Goal: Task Accomplishment & Management: Manage account settings

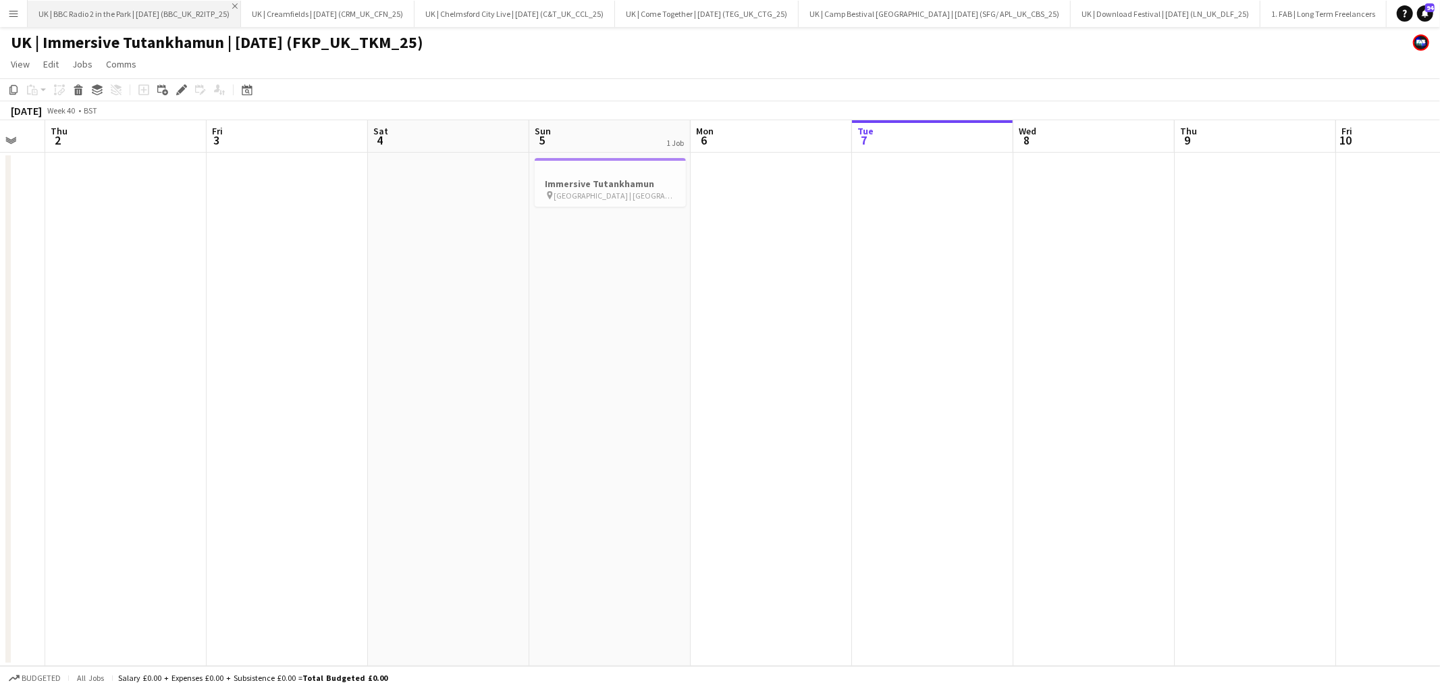
click at [238, 5] on app-icon "Close" at bounding box center [234, 5] width 5 height 5
click at [198, 5] on app-icon "Close" at bounding box center [194, 5] width 5 height 5
click at [219, 5] on button "UK | Chelmsford City Live | Jul 25 (C&T_UK_CCL_25) Close" at bounding box center [128, 14] width 201 height 26
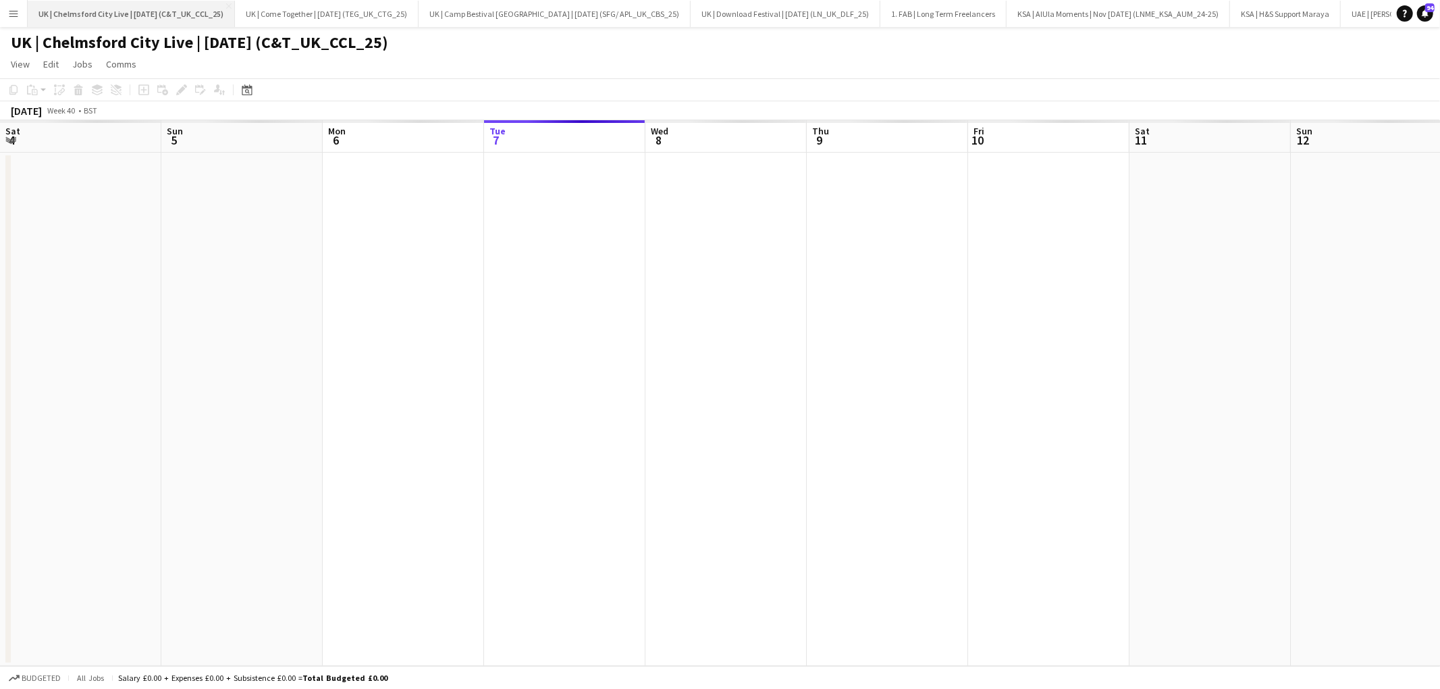
scroll to position [0, 322]
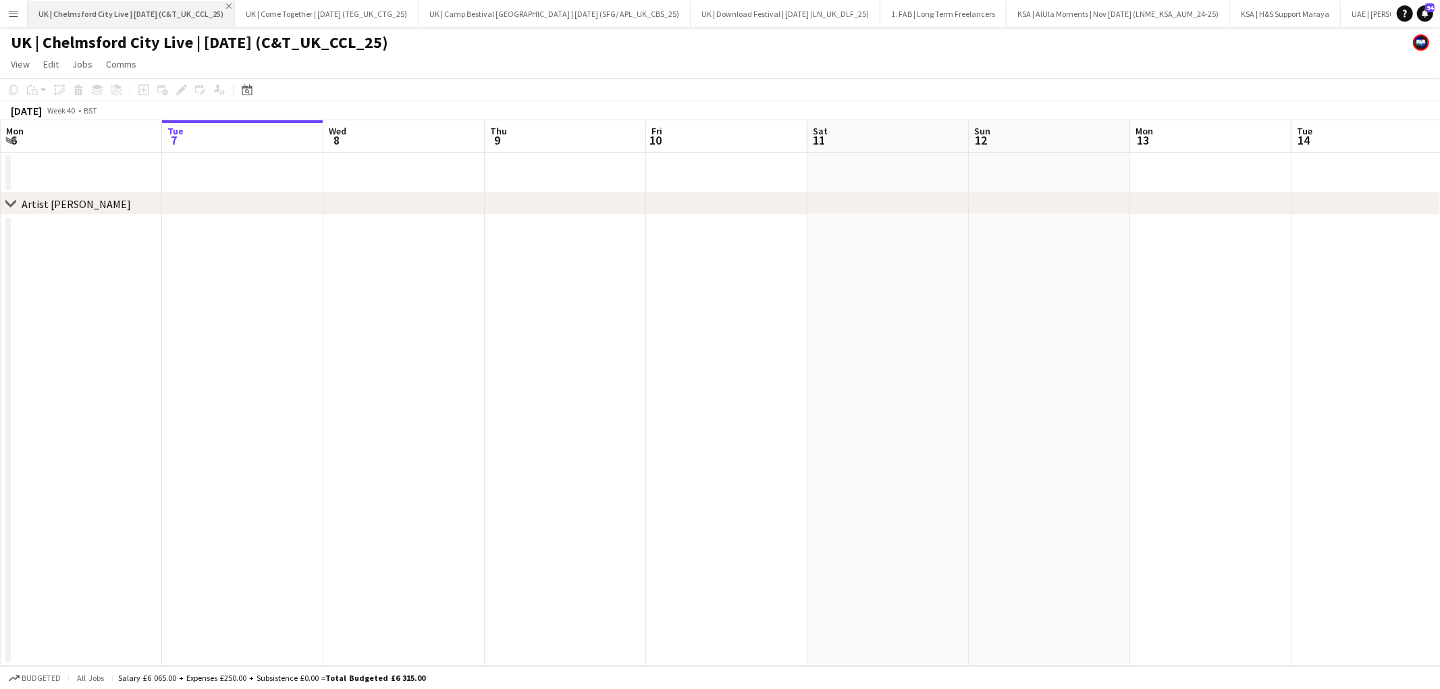
click at [226, 5] on app-icon "Close" at bounding box center [228, 5] width 5 height 5
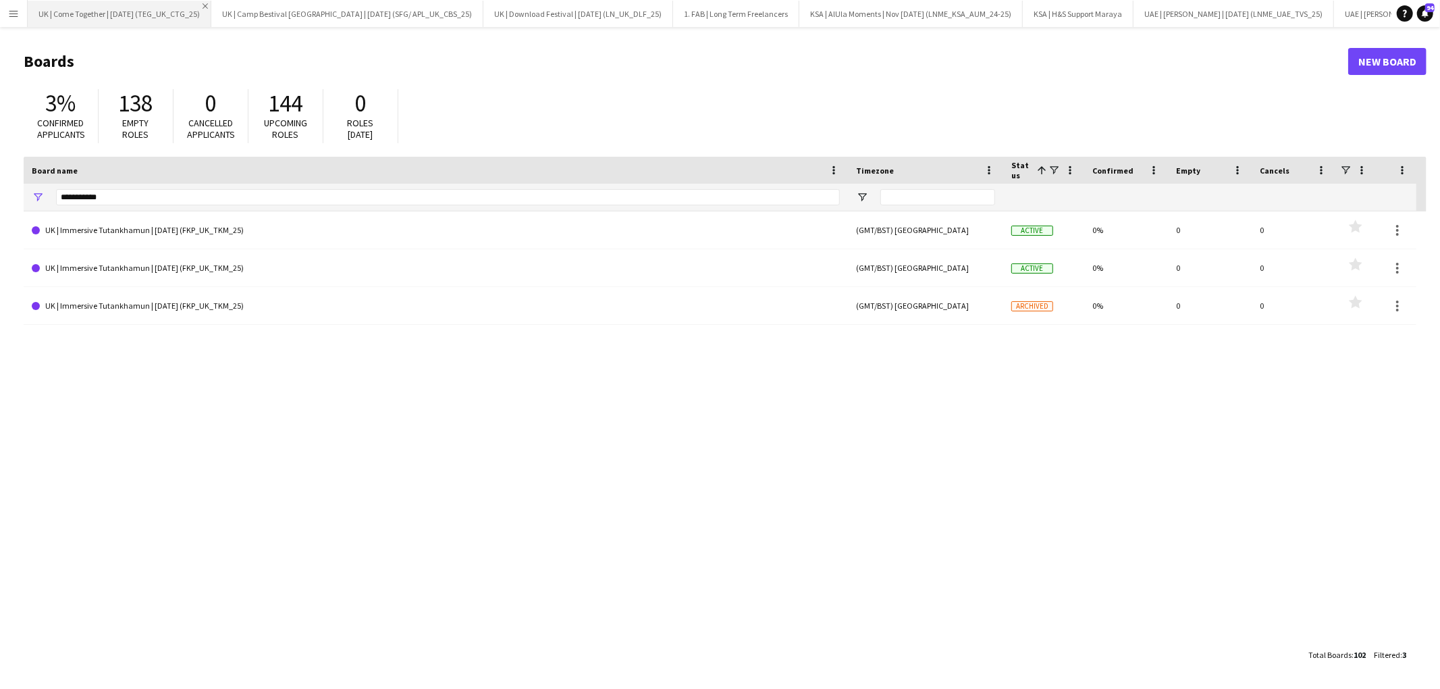
click at [208, 5] on app-icon "Close" at bounding box center [205, 5] width 5 height 5
click at [291, 5] on app-icon "Close" at bounding box center [293, 5] width 5 height 5
click at [214, 4] on app-icon "Close" at bounding box center [211, 5] width 5 height 5
click at [145, 3] on app-icon "Close" at bounding box center [147, 5] width 5 height 5
click at [248, 3] on app-icon "Close" at bounding box center [244, 5] width 5 height 5
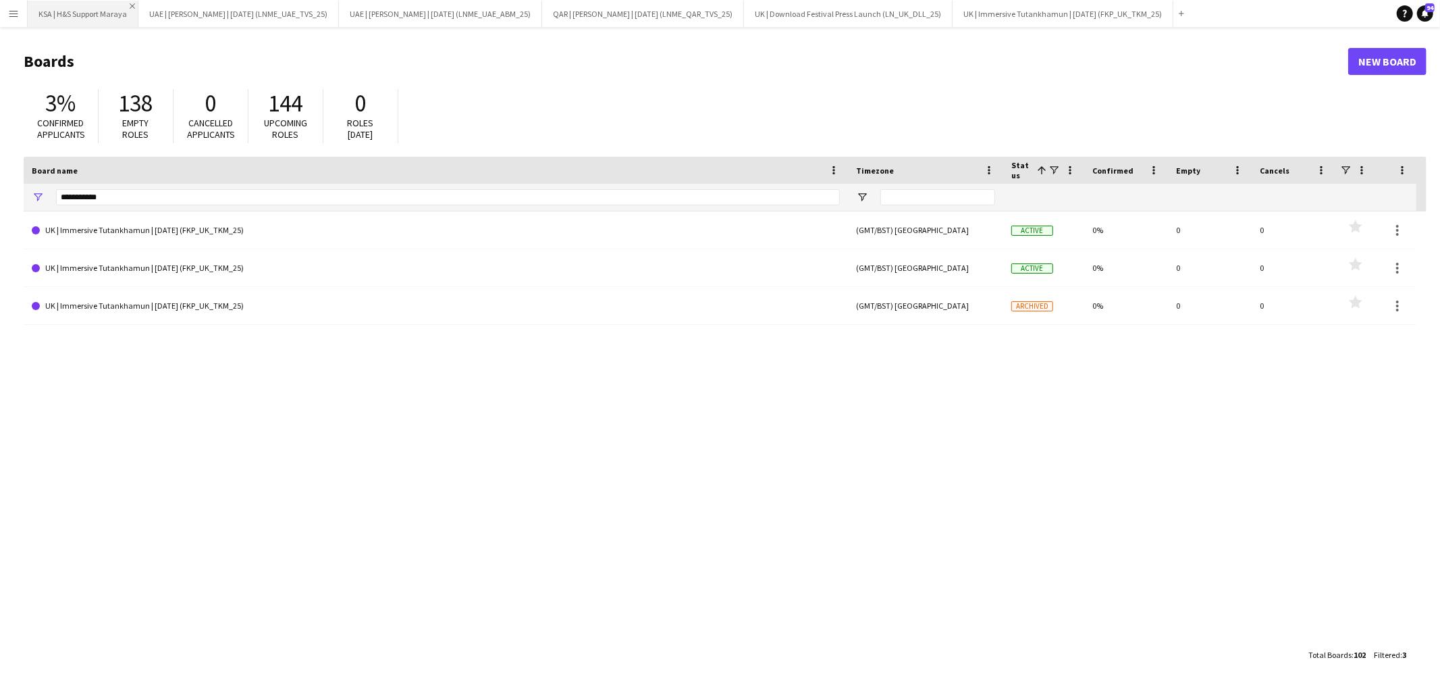
click at [134, 3] on app-icon "Close" at bounding box center [132, 5] width 5 height 5
click at [219, 4] on app-icon "Close" at bounding box center [221, 5] width 5 height 5
click at [228, 5] on app-icon "Close" at bounding box center [224, 5] width 5 height 5
click at [221, 5] on app-icon "Close" at bounding box center [223, 5] width 5 height 5
click at [228, 5] on app-icon "Close" at bounding box center [230, 5] width 5 height 5
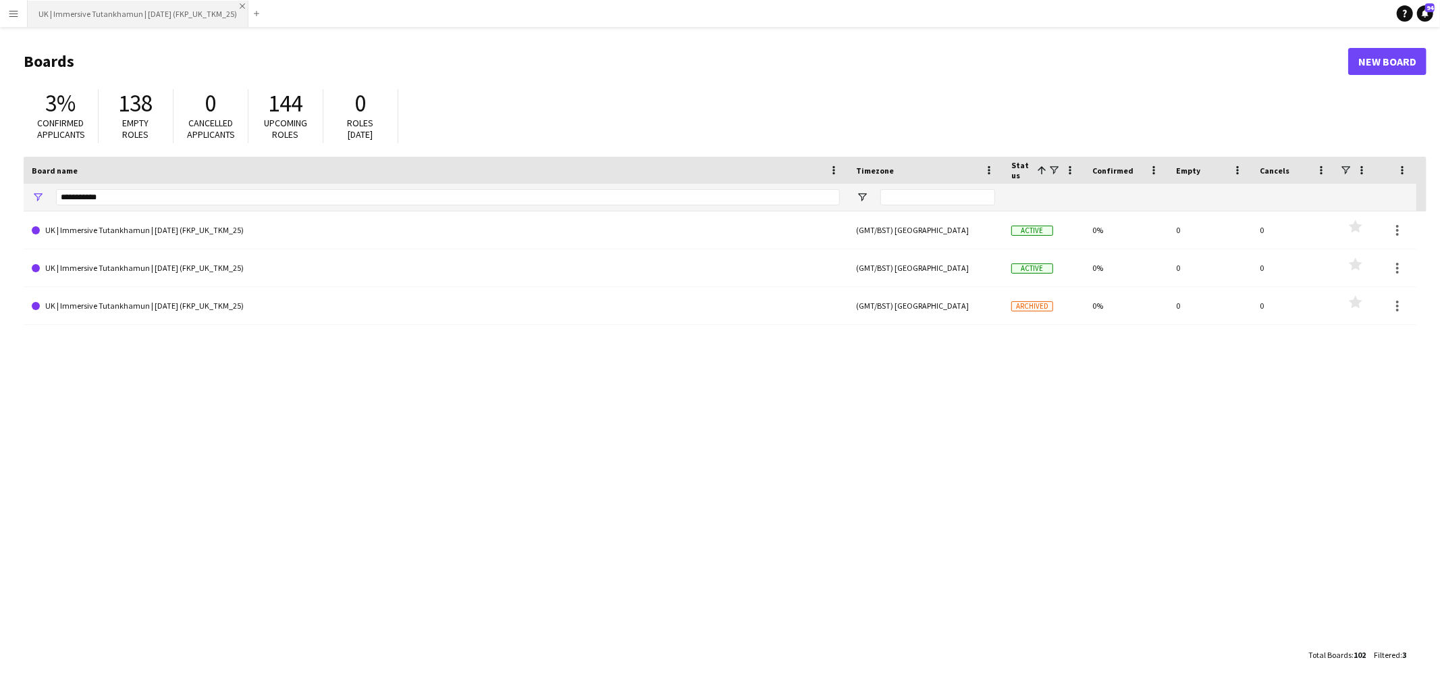
click at [240, 3] on app-icon "Close" at bounding box center [242, 5] width 5 height 5
click at [423, 201] on input "**********" at bounding box center [448, 197] width 784 height 16
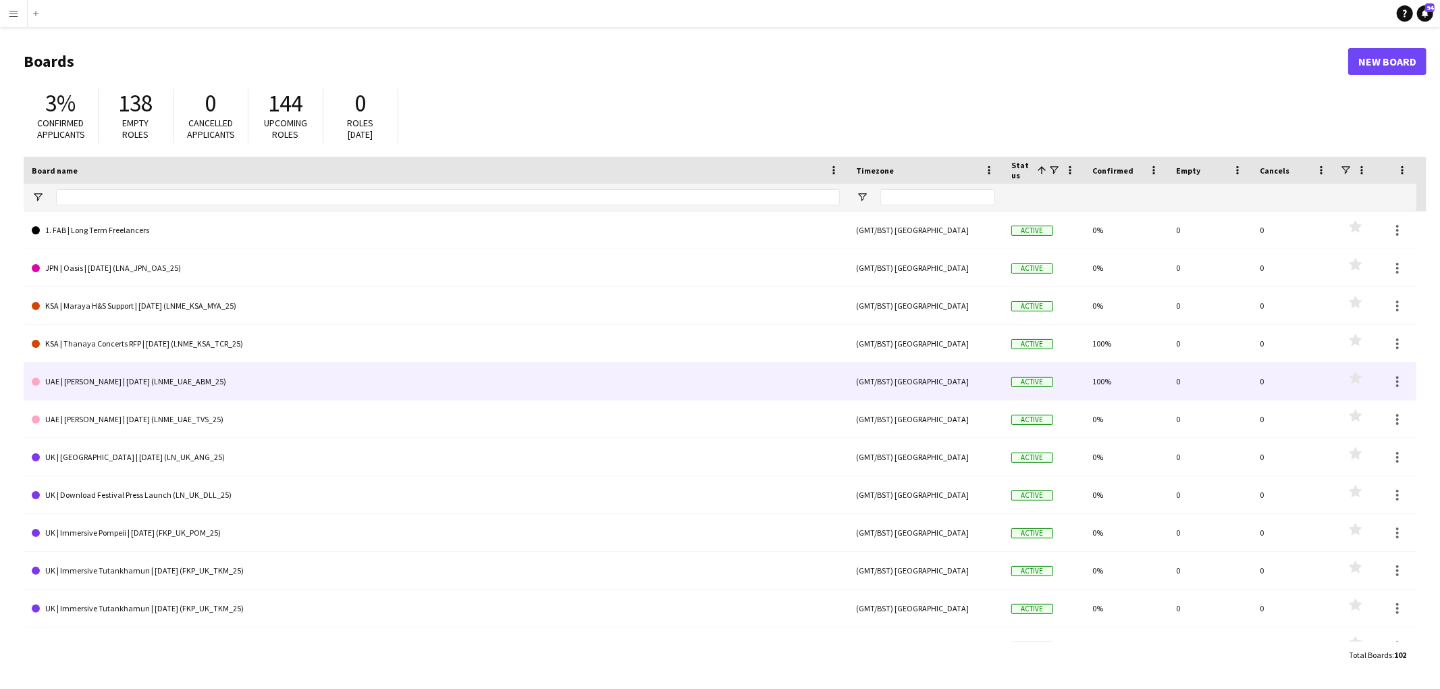
click at [268, 384] on link "UAE | [PERSON_NAME] | [DATE] (LNME_UAE_ABM_25)" at bounding box center [436, 382] width 808 height 38
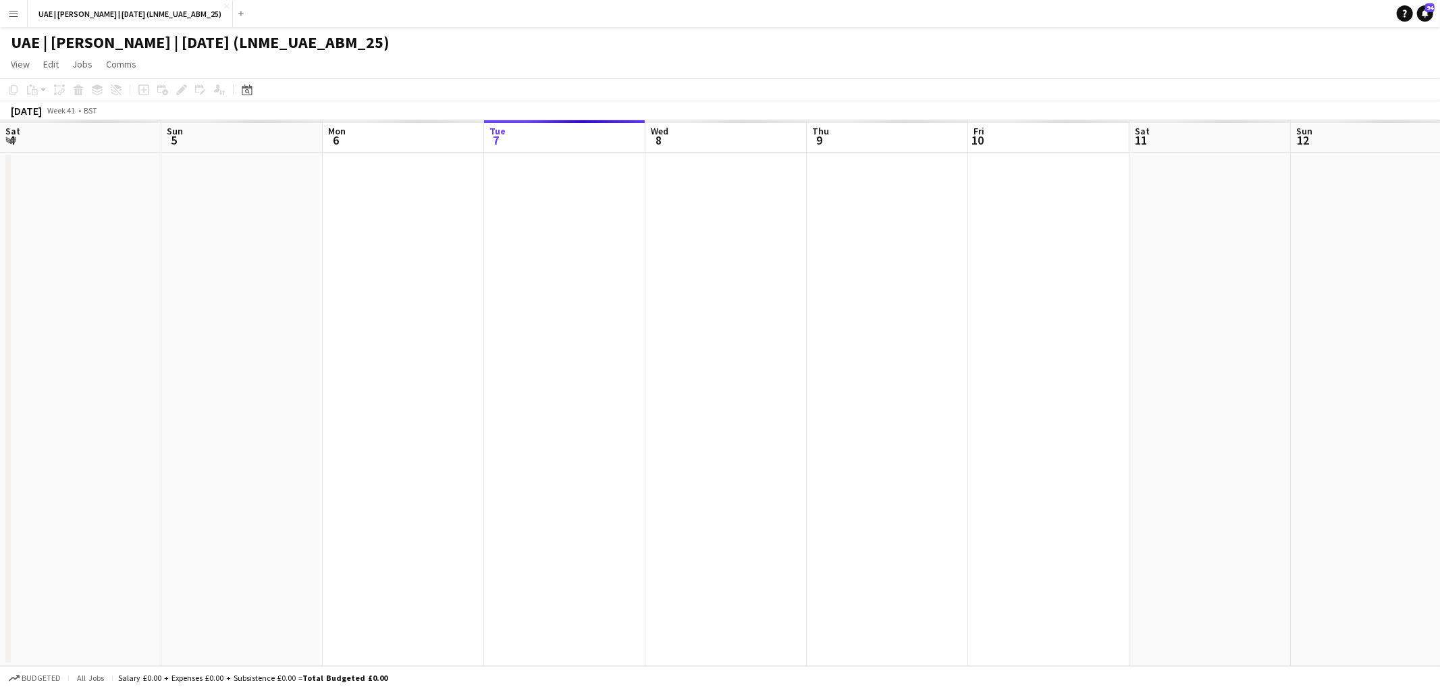
scroll to position [0, 322]
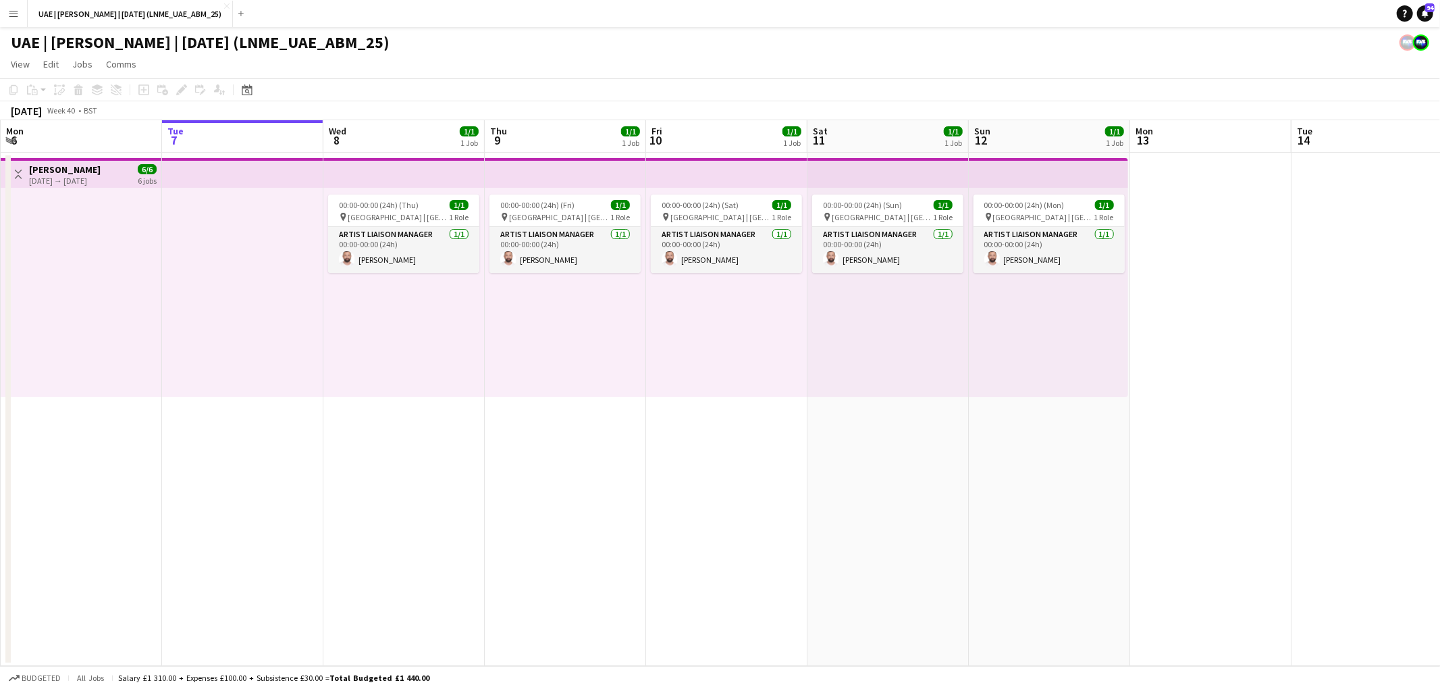
click at [565, 315] on div "00:00-00:00 (24h) (Fri) 1/1 pin Etihad Arena | Abu Dhabi, UAE 1 Role Artist Lia…" at bounding box center [565, 292] width 161 height 209
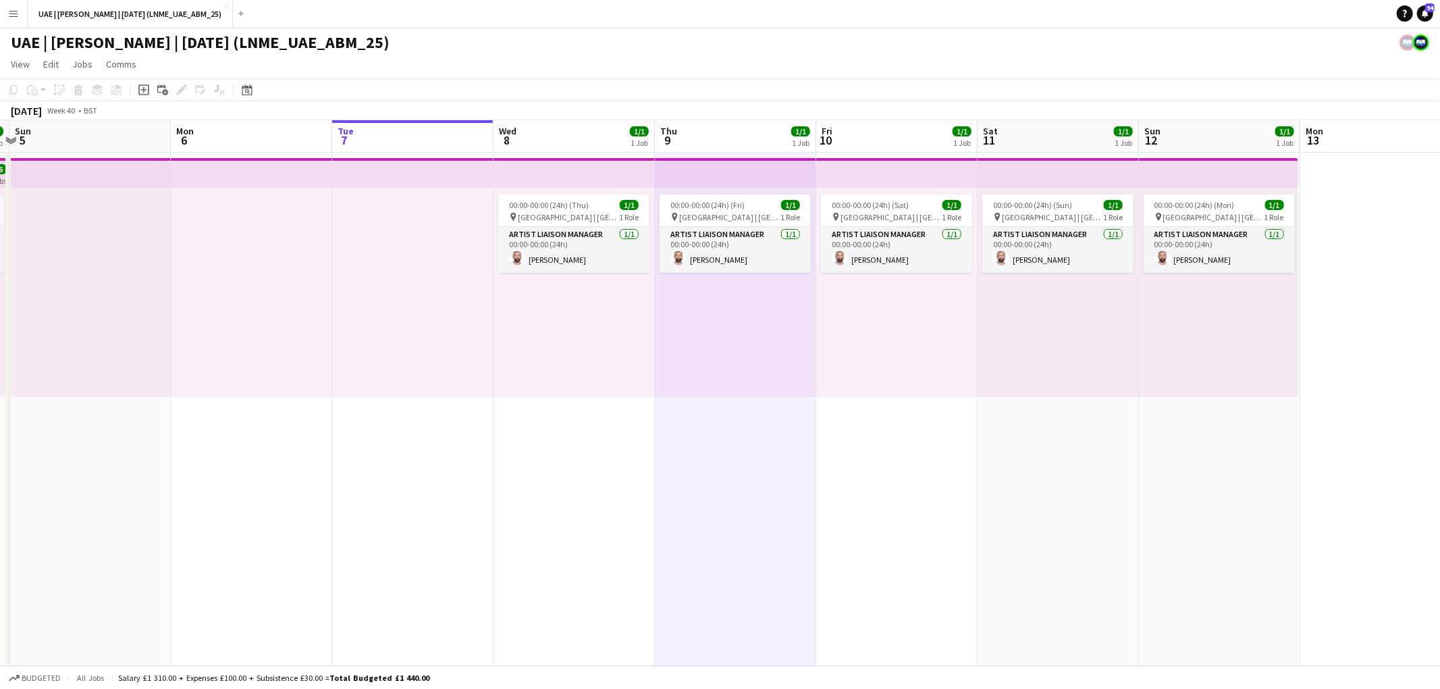
scroll to position [0, 467]
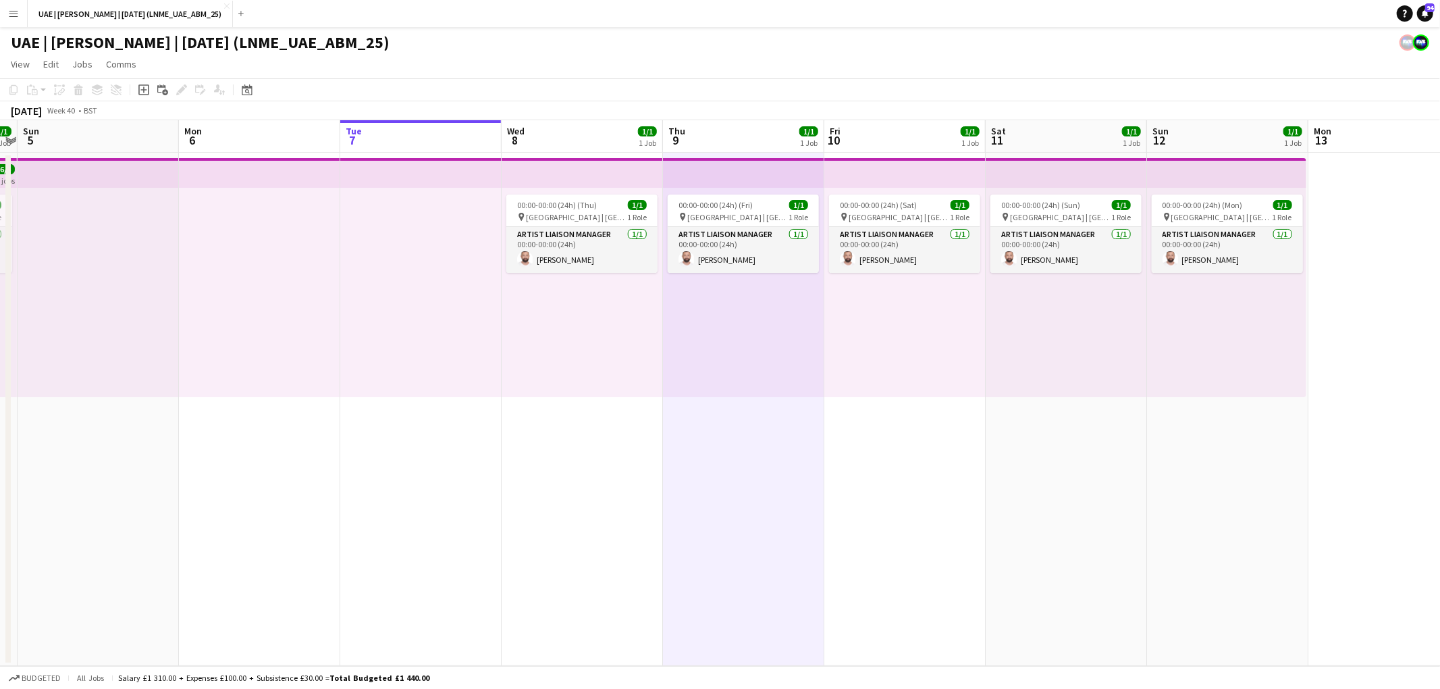
click at [734, 317] on div "00:00-00:00 (24h) (Fri) 1/1 pin Etihad Arena | Abu Dhabi, UAE 1 Role Artist Lia…" at bounding box center [743, 292] width 161 height 209
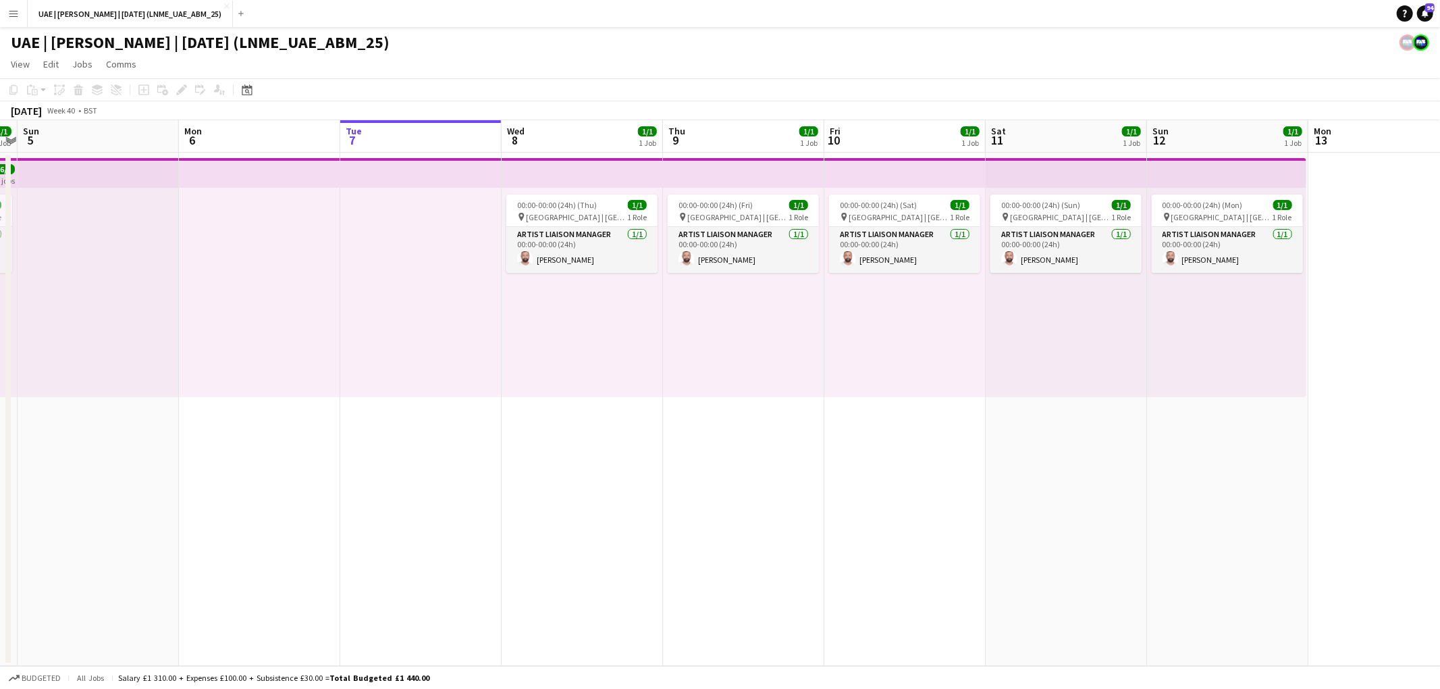
click at [727, 313] on div "00:00-00:00 (24h) (Fri) 1/1 pin Etihad Arena | Abu Dhabi, UAE 1 Role Artist Lia…" at bounding box center [743, 292] width 161 height 209
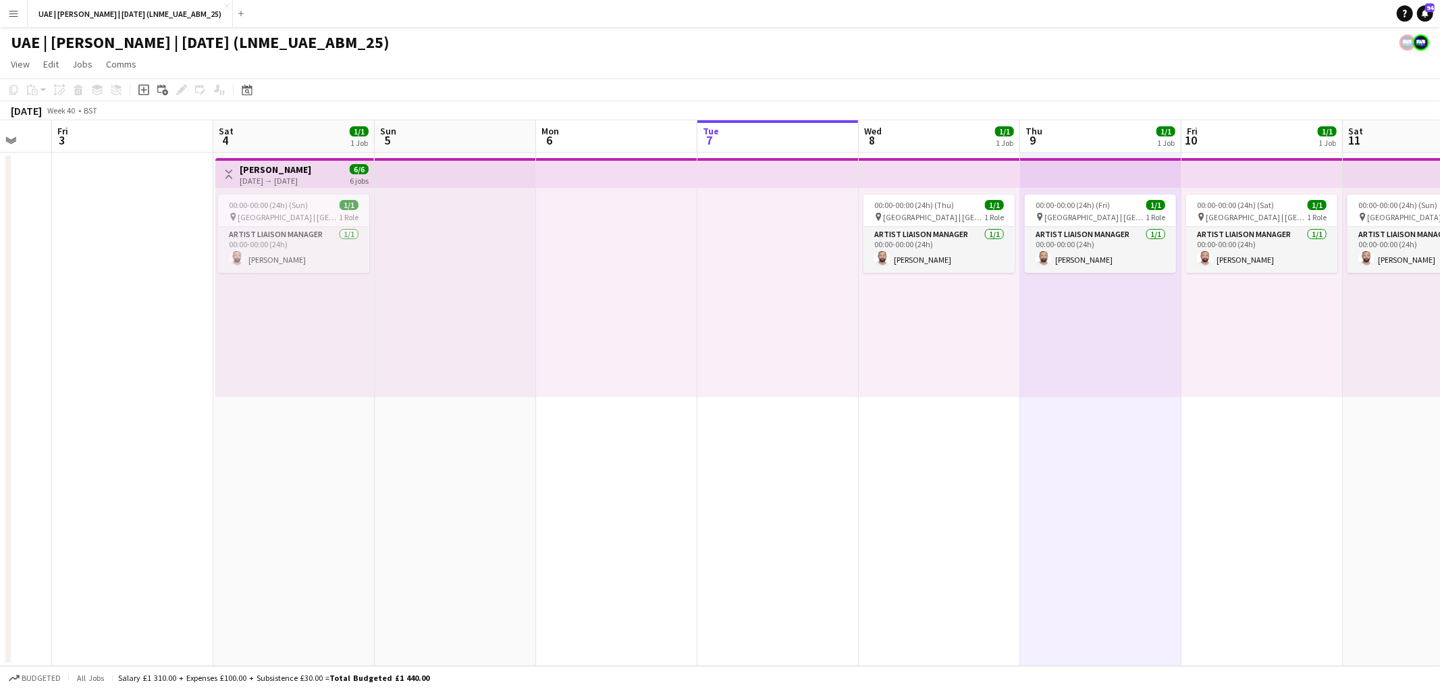
scroll to position [0, 535]
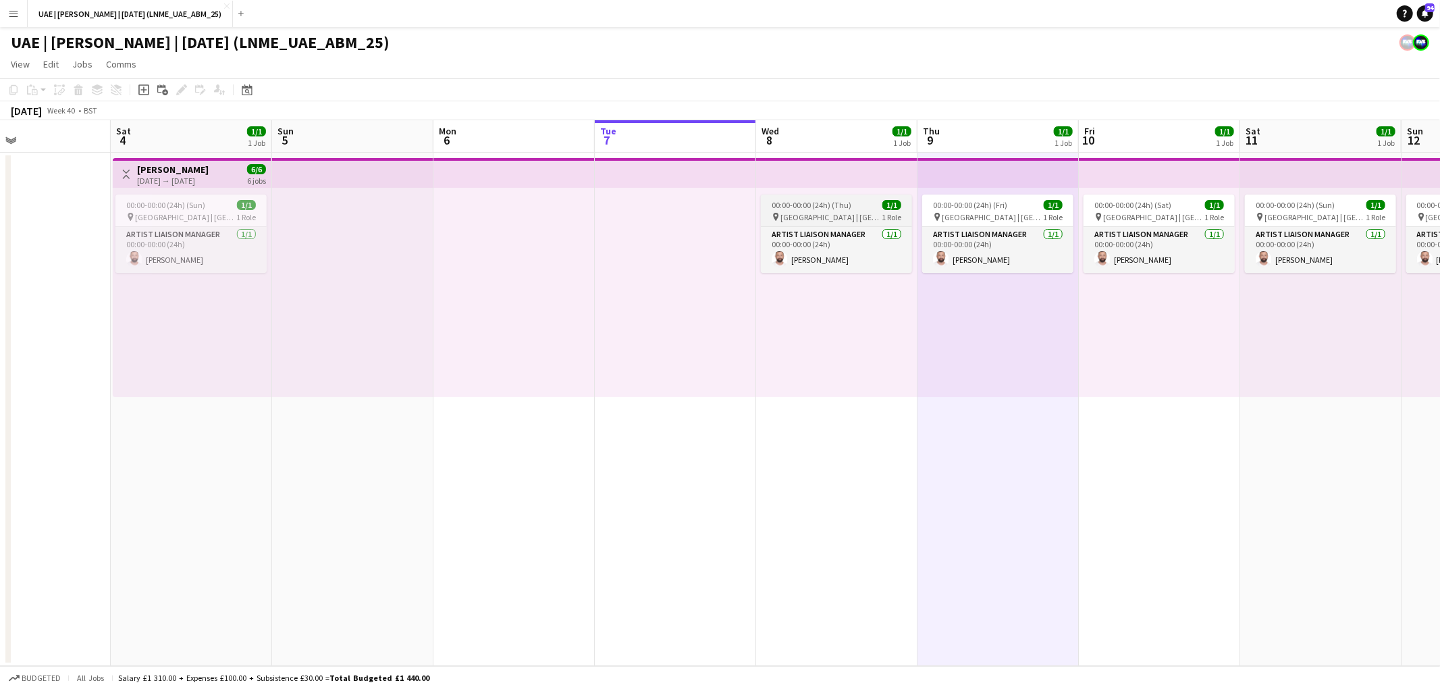
click at [836, 207] on span "00:00-00:00 (24h) (Thu)" at bounding box center [812, 205] width 80 height 10
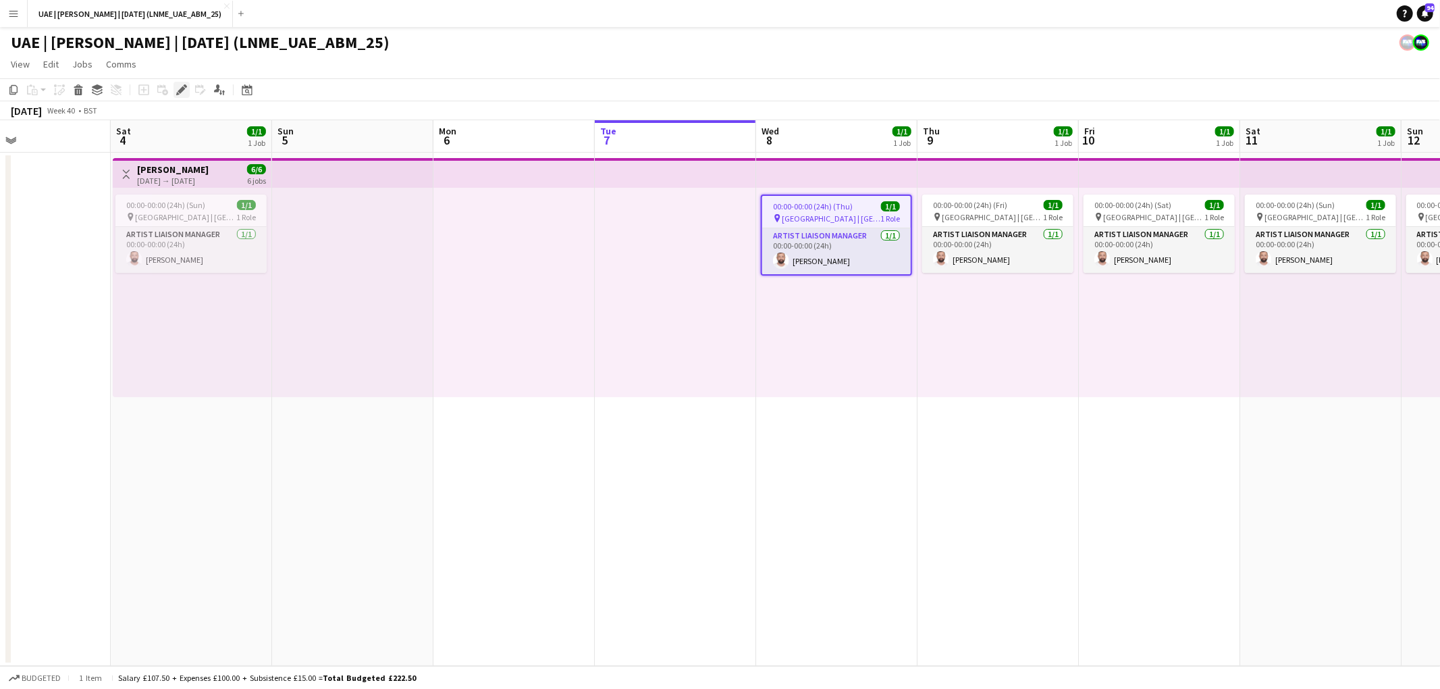
click at [184, 90] on icon "Edit" at bounding box center [181, 89] width 11 height 11
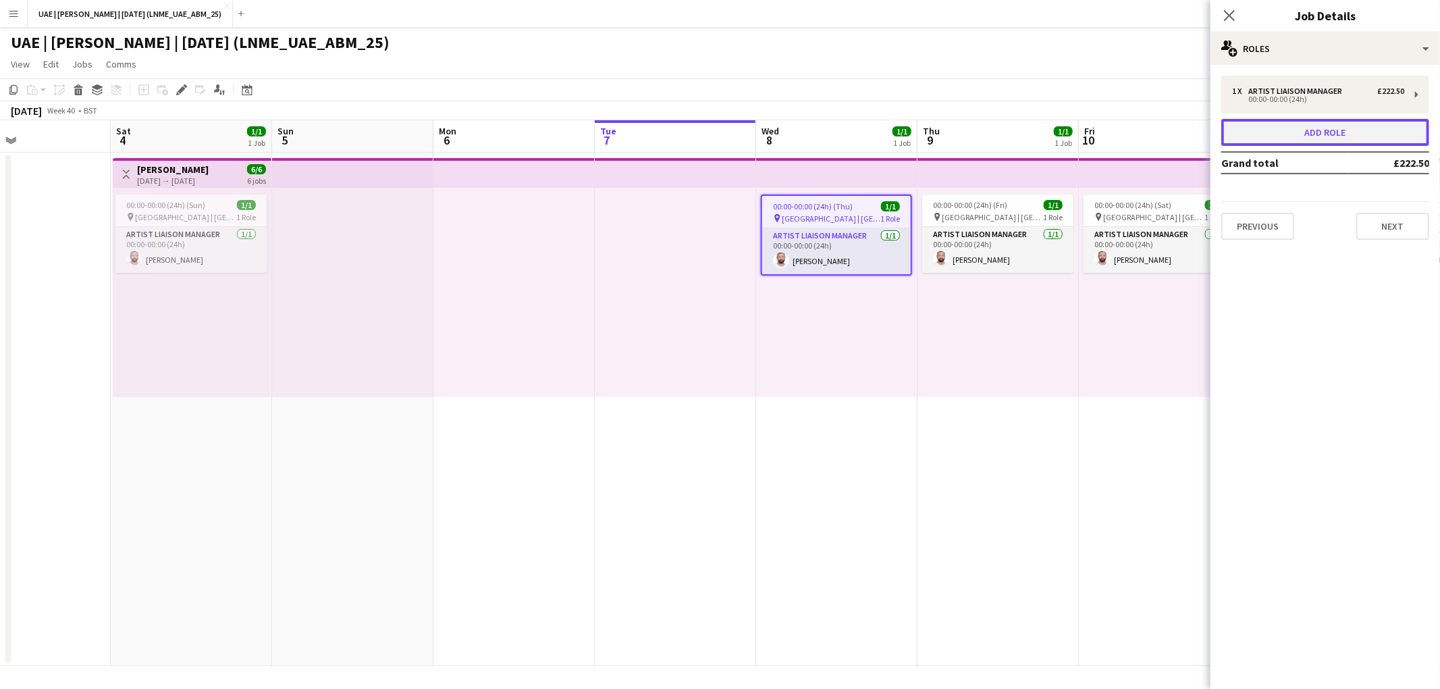
click at [1004, 136] on button "Add role" at bounding box center [1325, 132] width 208 height 27
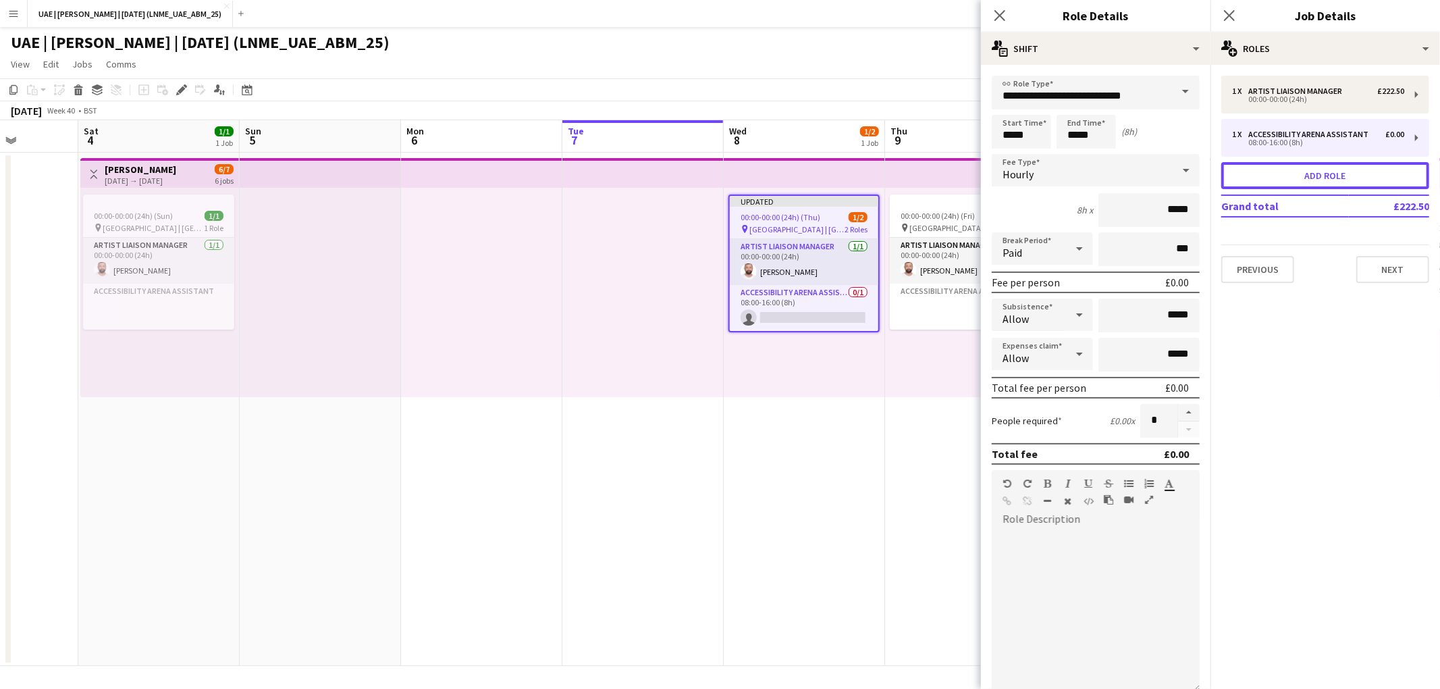
scroll to position [0, 298]
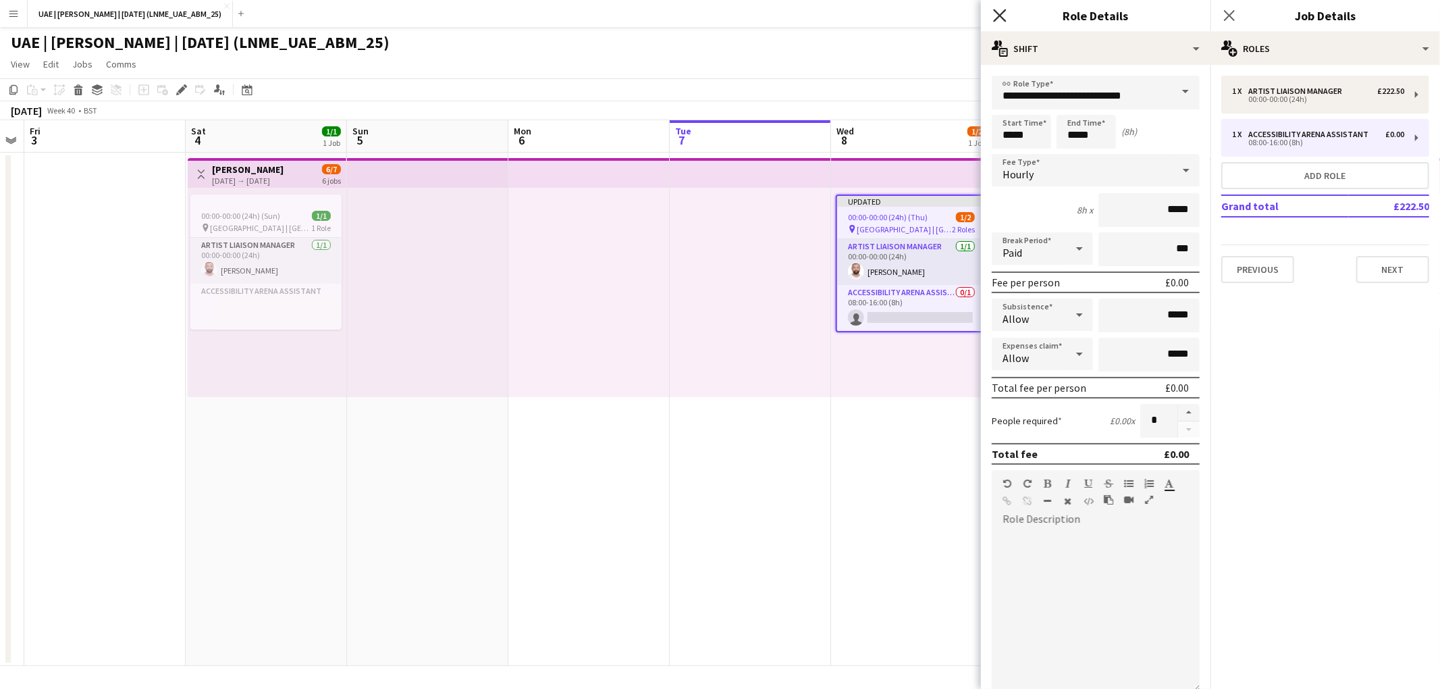
click at [1001, 18] on icon at bounding box center [999, 15] width 13 height 13
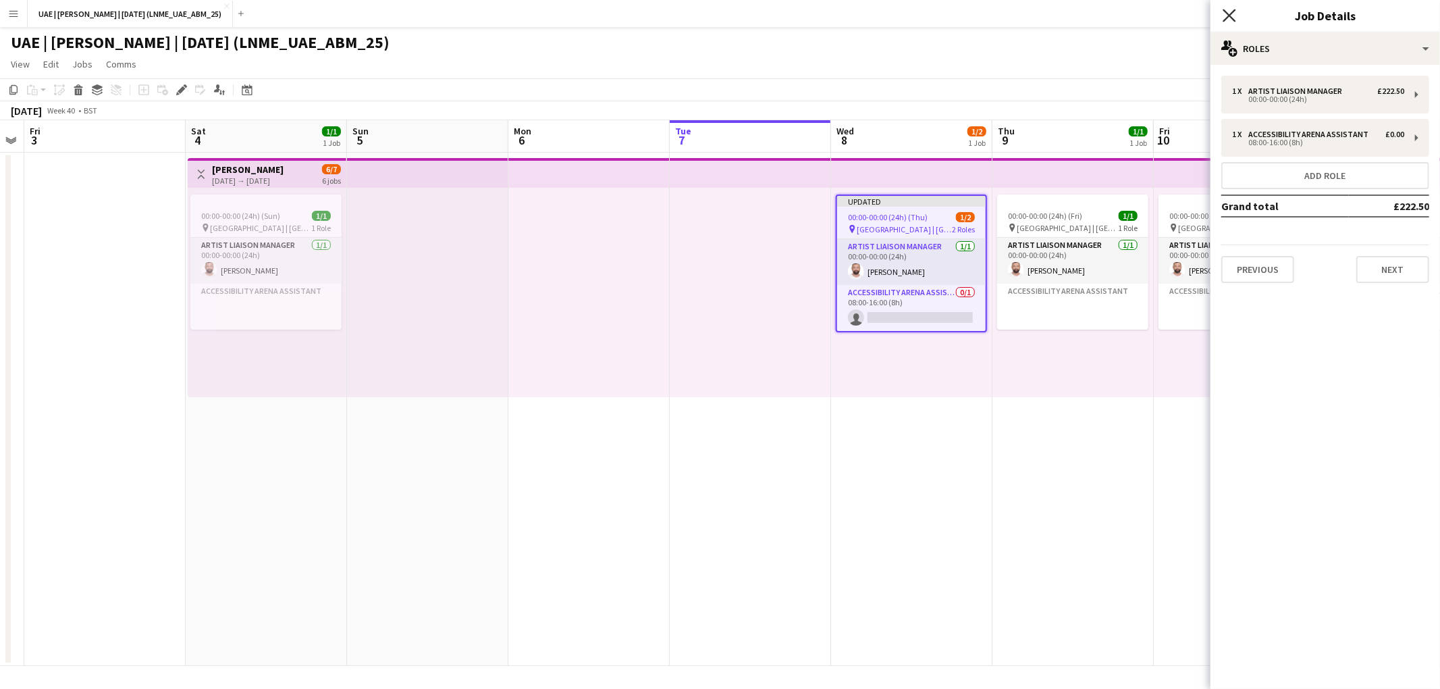
click at [1004, 16] on icon at bounding box center [1229, 15] width 13 height 13
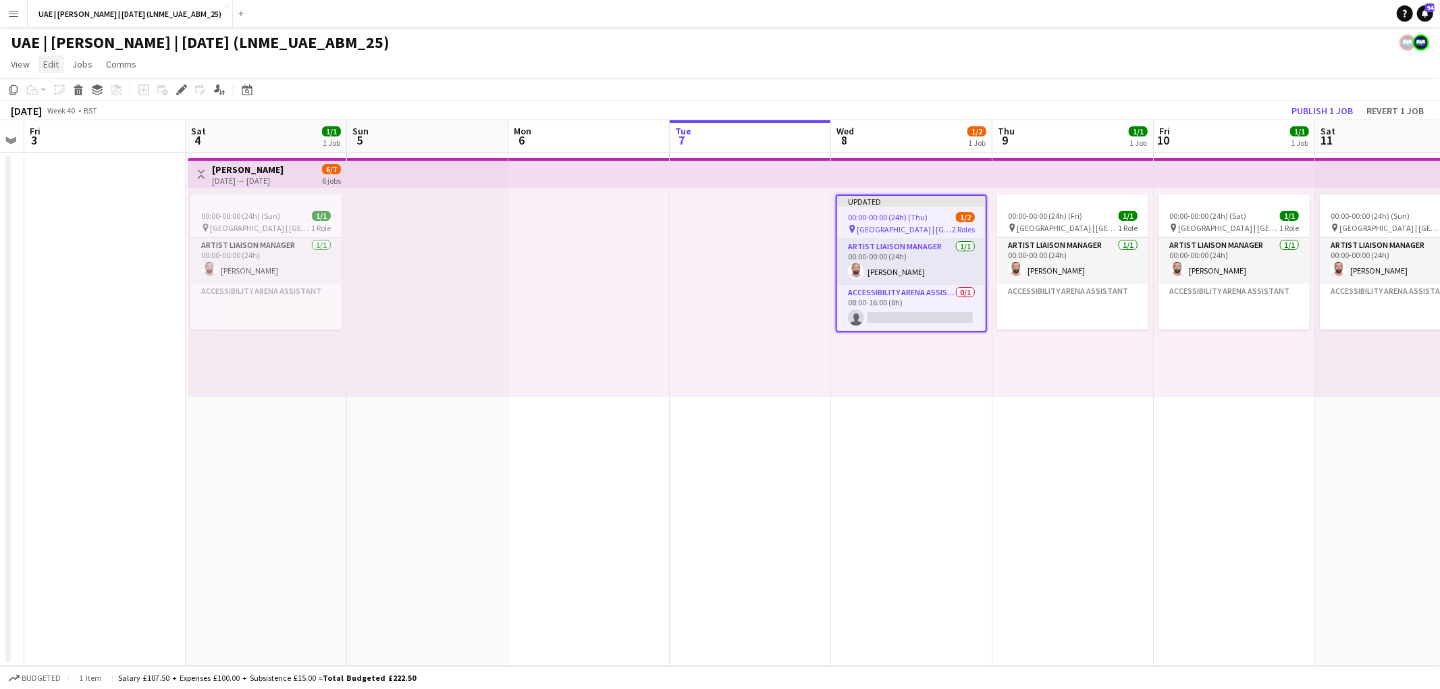
click at [57, 61] on span "Edit" at bounding box center [51, 64] width 16 height 12
click at [267, 61] on app-page-menu "View Day view expanded Day view collapsed Month view Date picker Jump to today …" at bounding box center [720, 66] width 1440 height 26
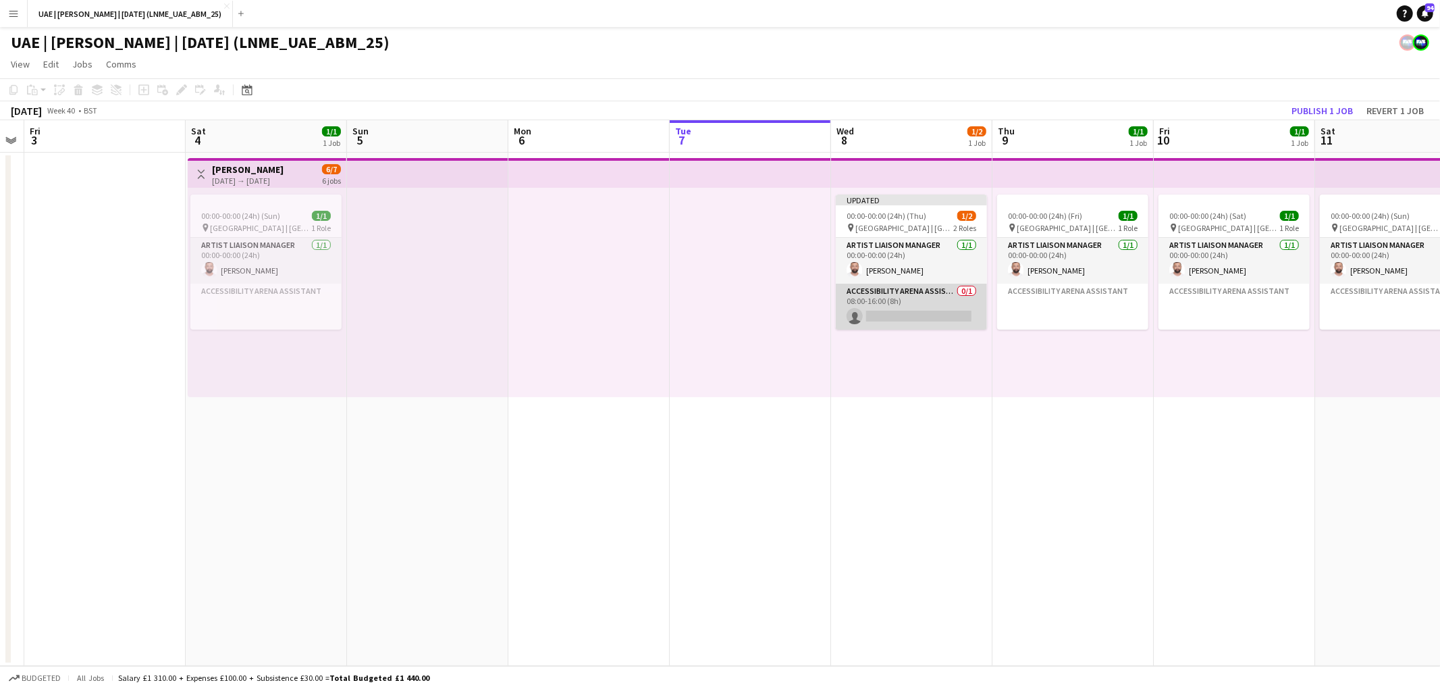
click at [883, 297] on app-card-role "Accessibility Arena Assistant 0/1 08:00-16:00 (8h) single-neutral-actions" at bounding box center [911, 307] width 151 height 46
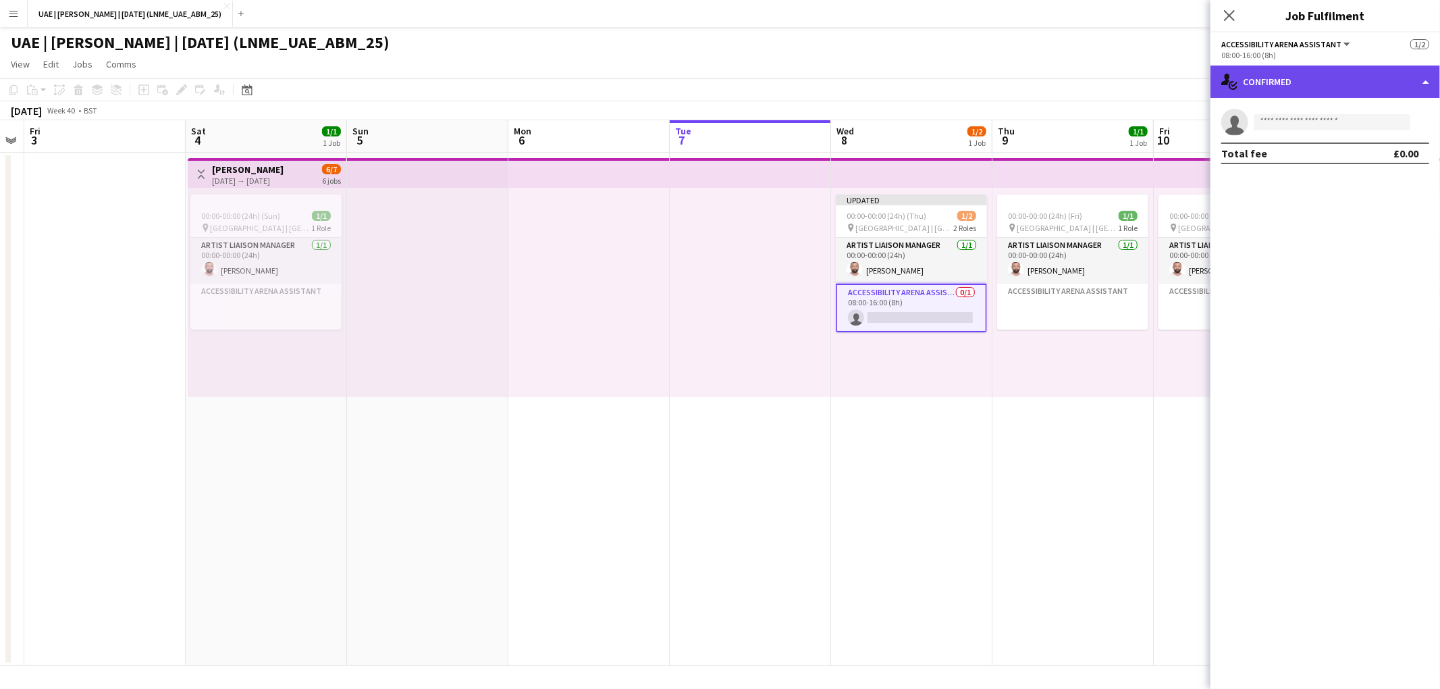
click at [1004, 87] on div "single-neutral-actions-check-2 Confirmed" at bounding box center [1326, 81] width 230 height 32
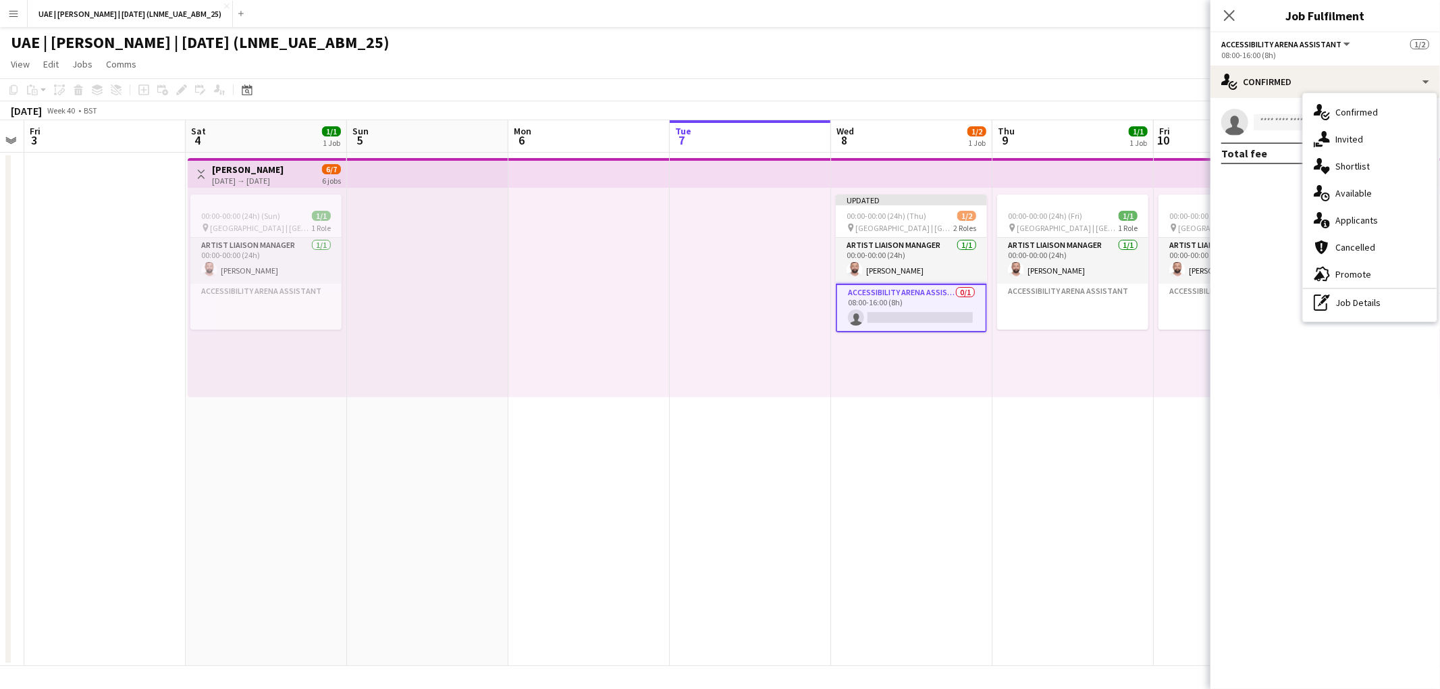
click at [1004, 193] on mat-expansion-panel "check Confirmed single-neutral-actions Total fee £0.00" at bounding box center [1326, 393] width 230 height 591
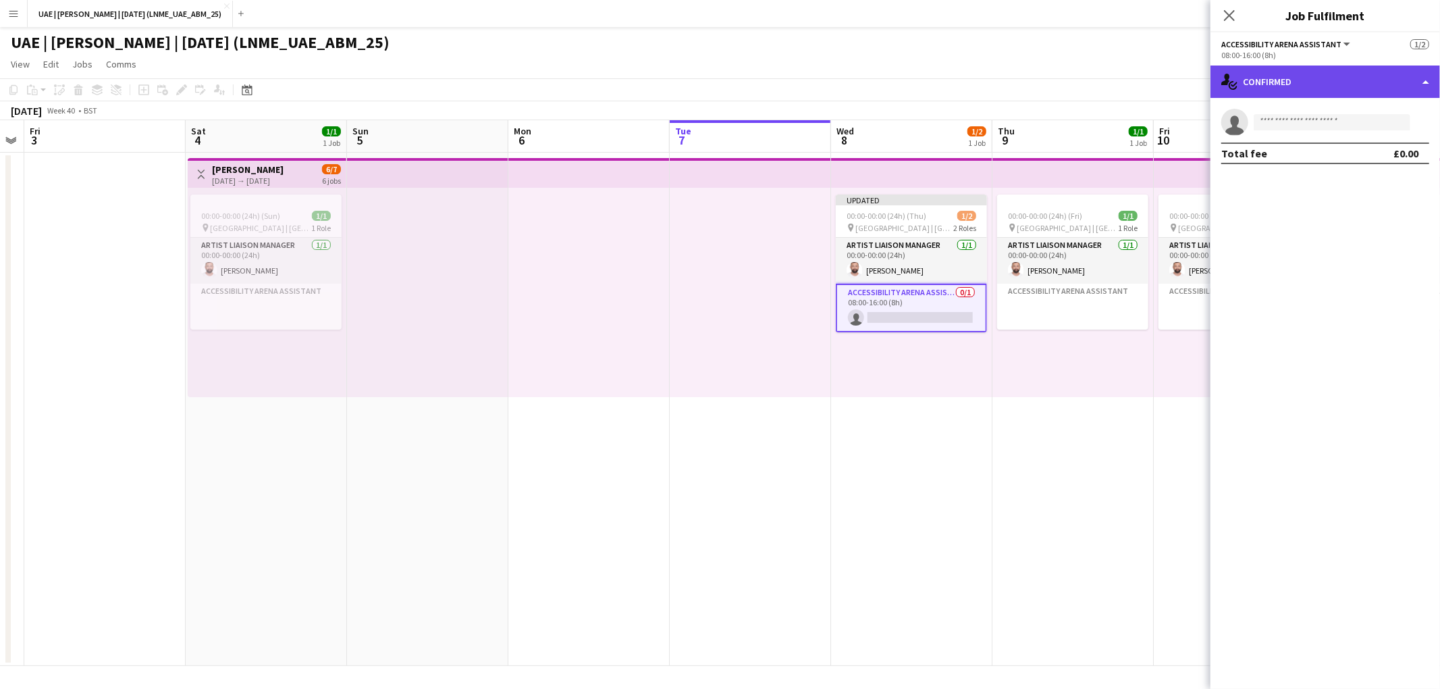
click at [1004, 83] on div "single-neutral-actions-check-2 Confirmed" at bounding box center [1326, 81] width 230 height 32
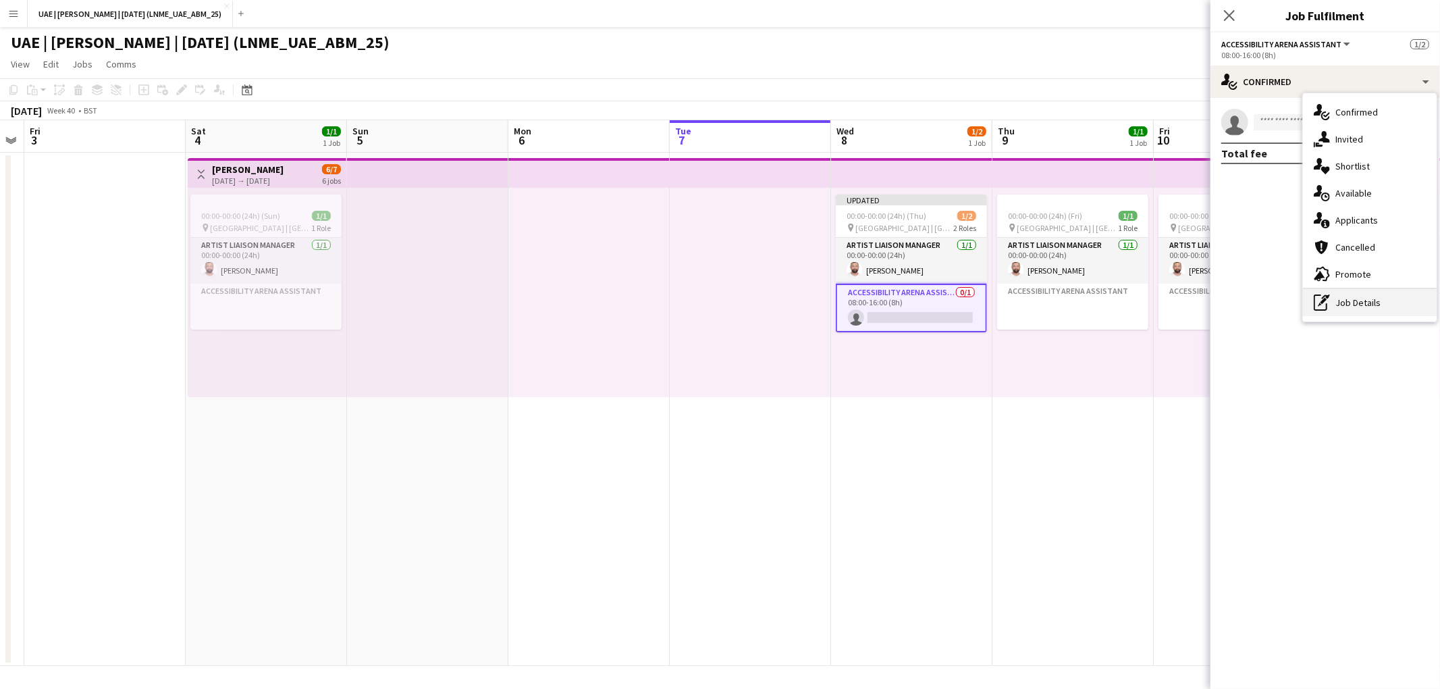
click at [1004, 294] on div "pen-write Job Details" at bounding box center [1370, 302] width 134 height 27
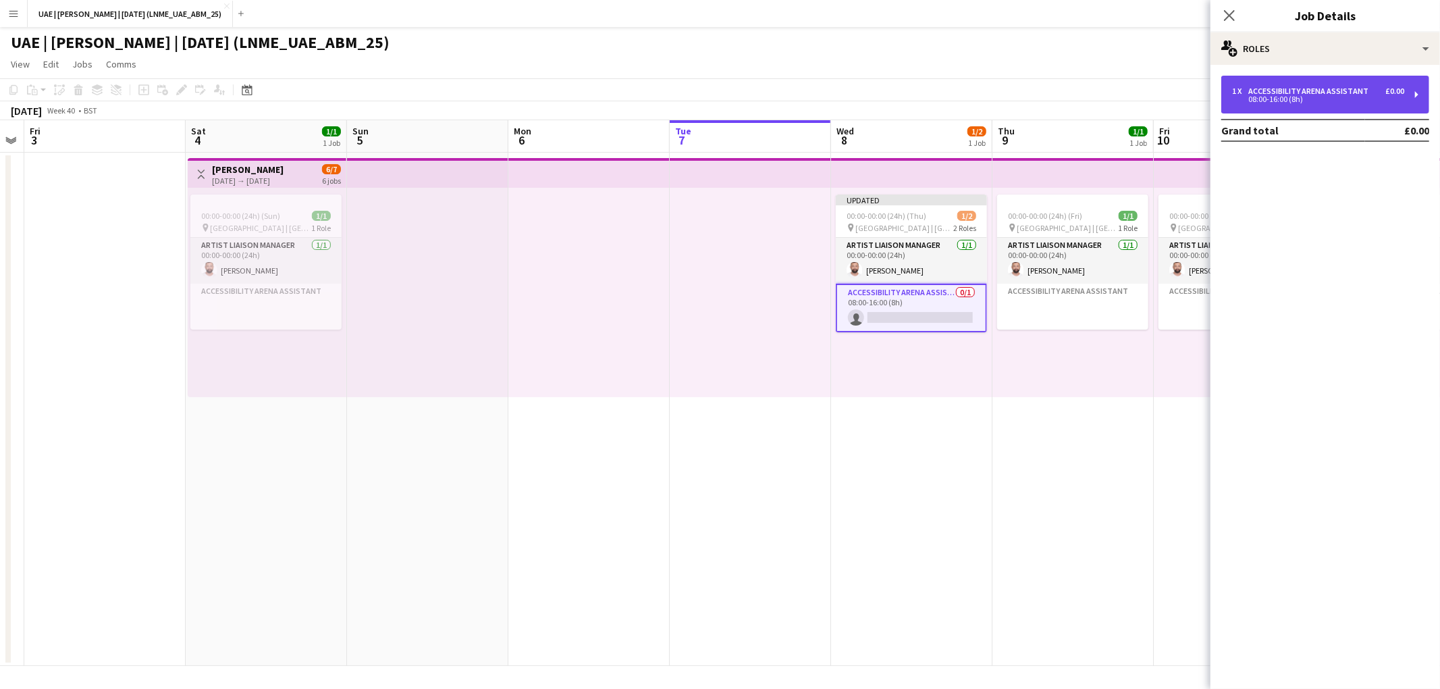
click at [1004, 92] on div "Accessibility Arena Assistant" at bounding box center [1311, 90] width 126 height 9
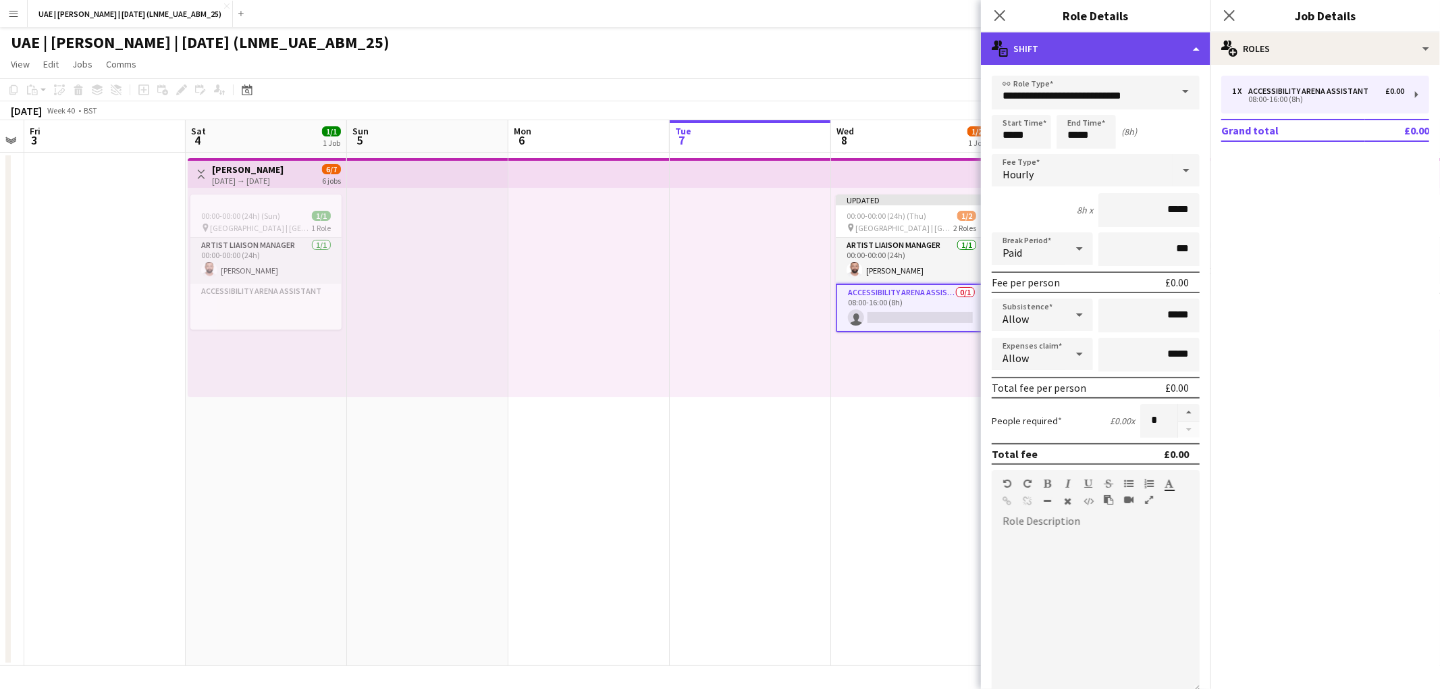
click at [1004, 51] on div "multiple-actions-text Shift" at bounding box center [1096, 48] width 230 height 32
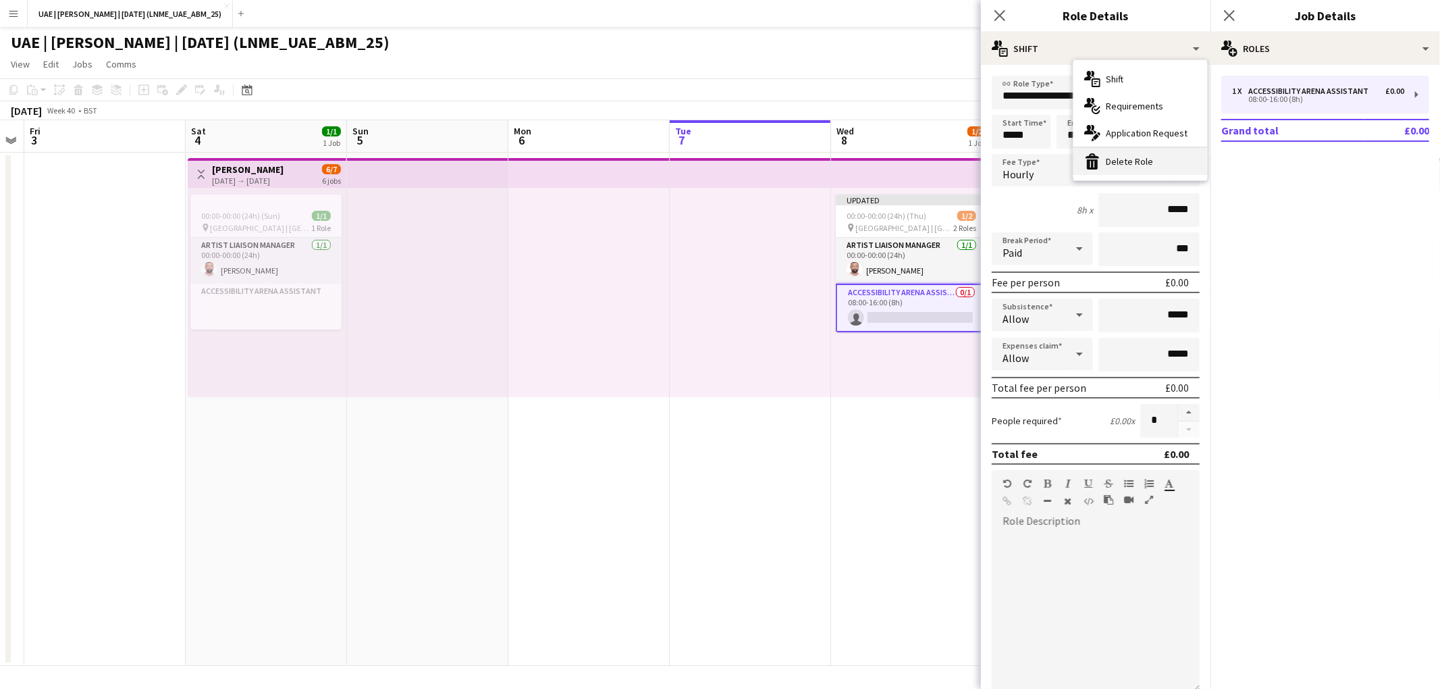
click at [1004, 160] on div "bin-2 Delete Role" at bounding box center [1141, 161] width 134 height 27
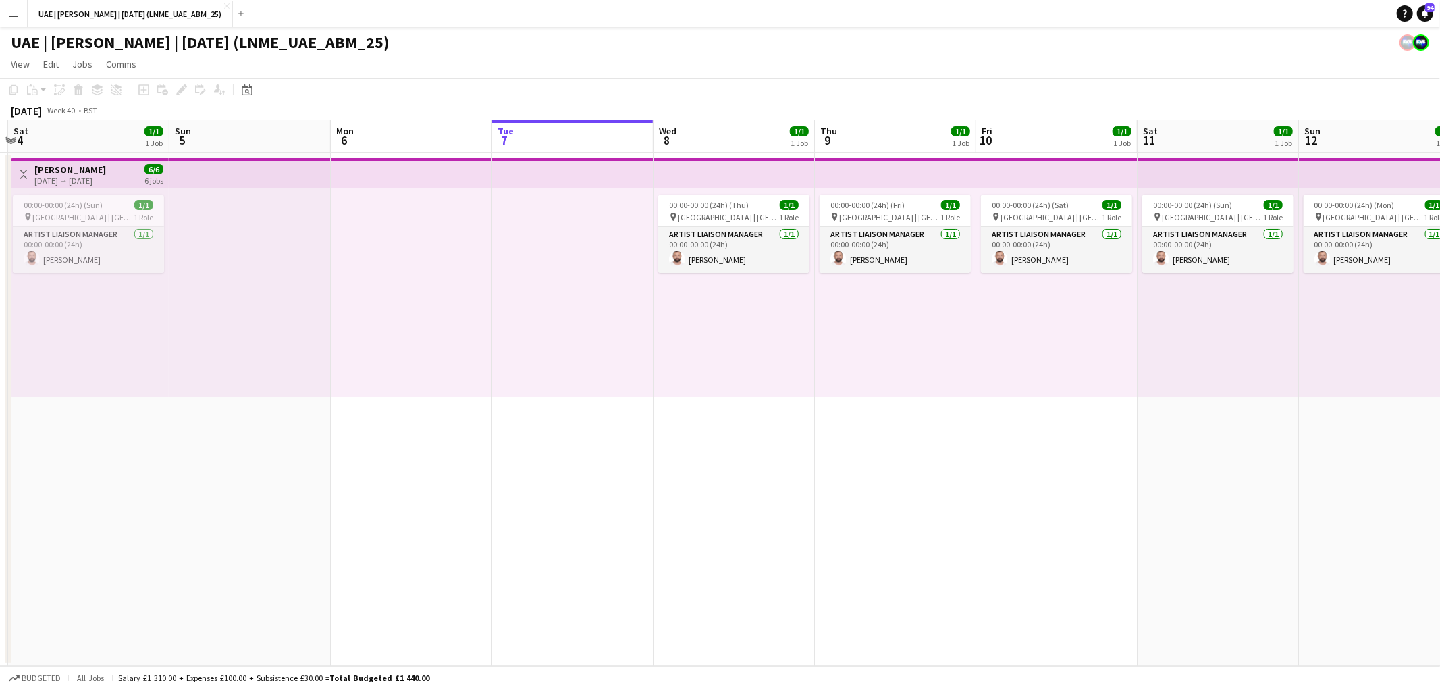
scroll to position [0, 271]
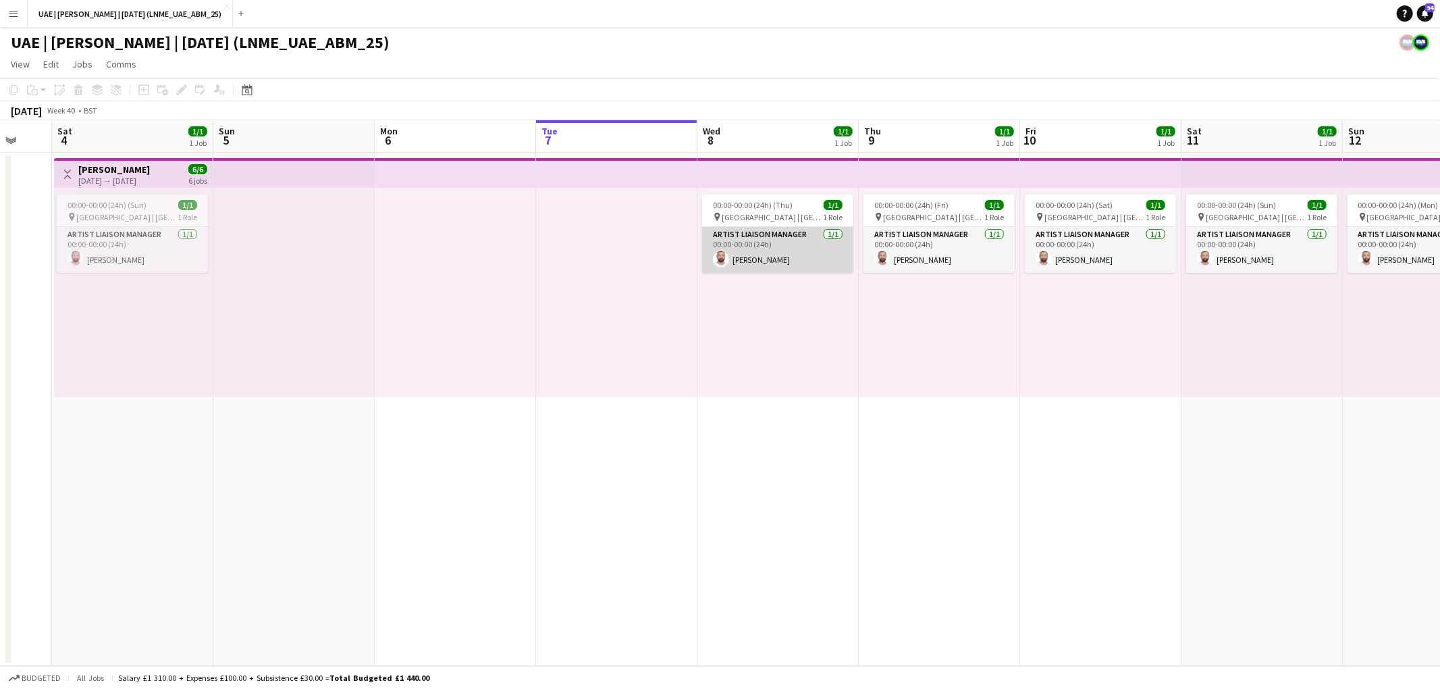
click at [792, 244] on app-card-role "Artist Liaison Manager 1/1 00:00-00:00 (24h) Karim Kojok" at bounding box center [777, 250] width 151 height 46
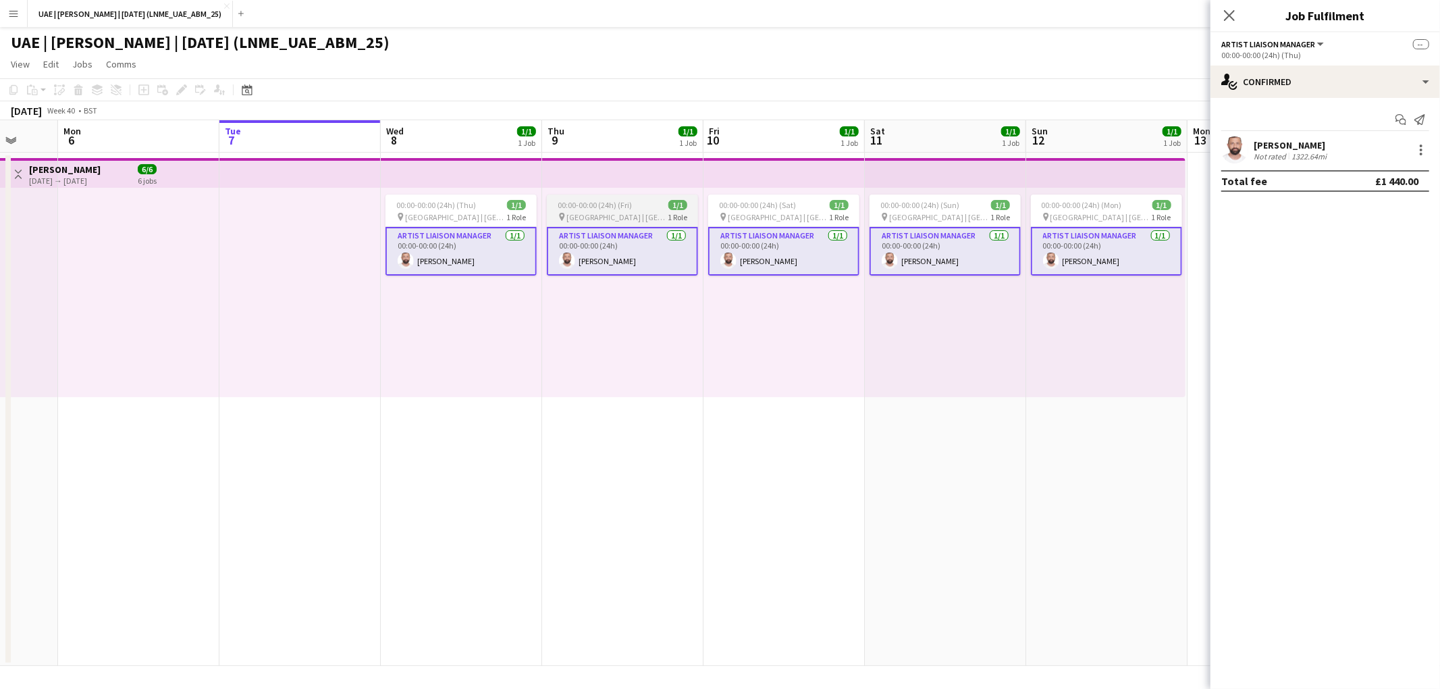
scroll to position [0, 428]
click at [477, 207] on div "00:00-00:00 (24h) (Thu) 1/1" at bounding box center [458, 205] width 151 height 10
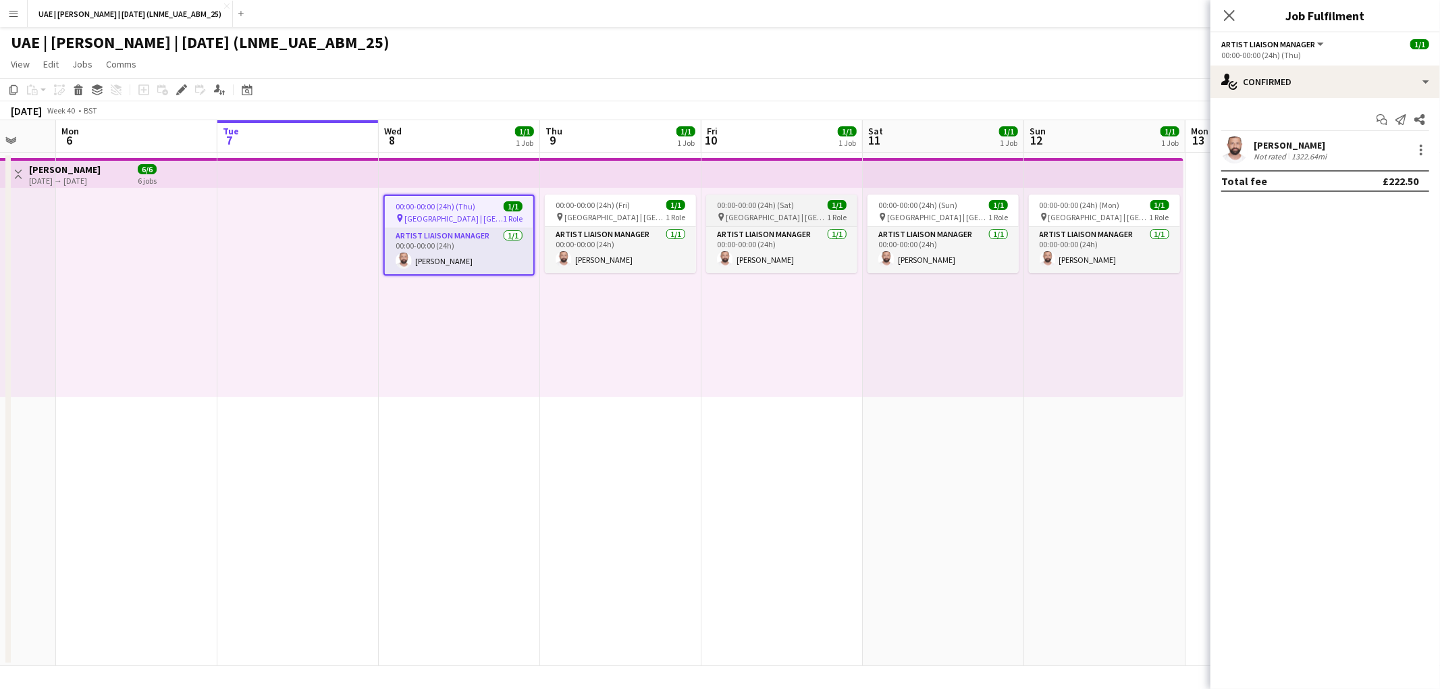
click at [749, 213] on span "Etihad Arena | Abu Dhabi, UAE" at bounding box center [776, 217] width 101 height 10
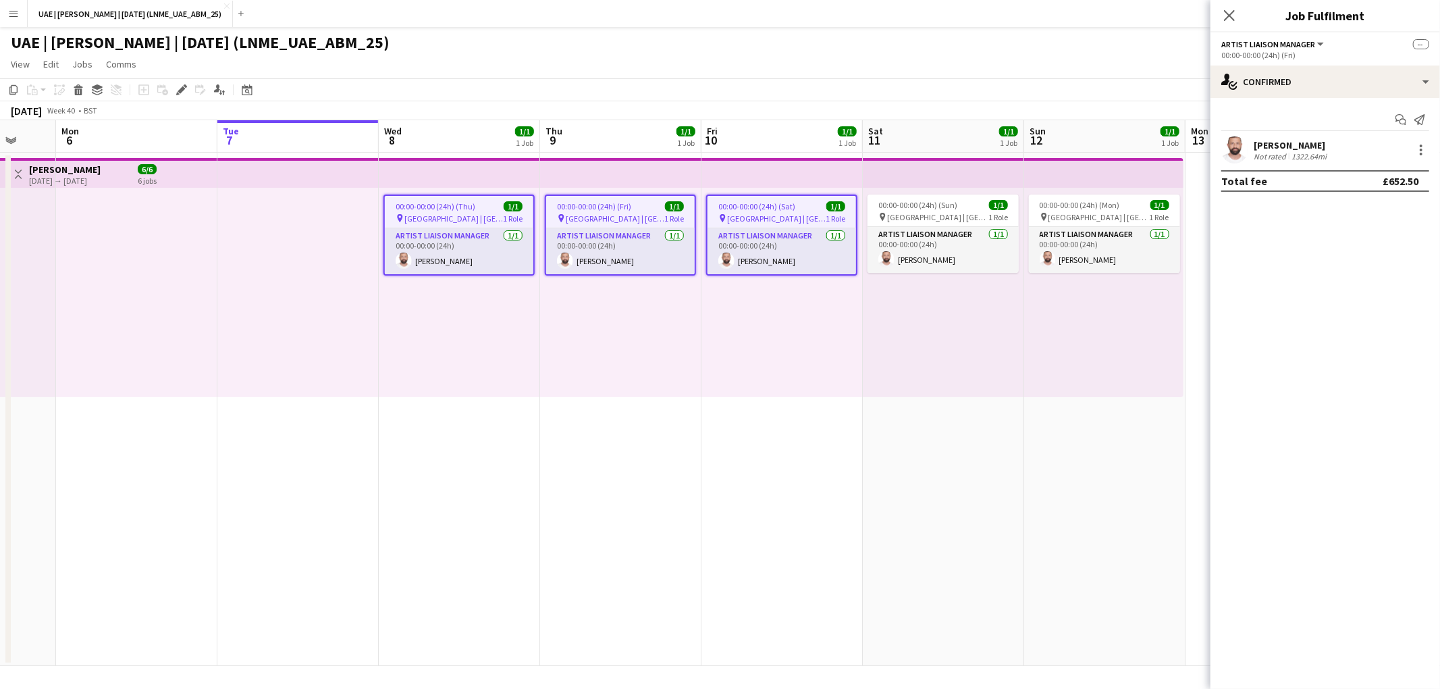
click at [450, 213] on span "Etihad Arena | Abu Dhabi, UAE" at bounding box center [453, 218] width 99 height 10
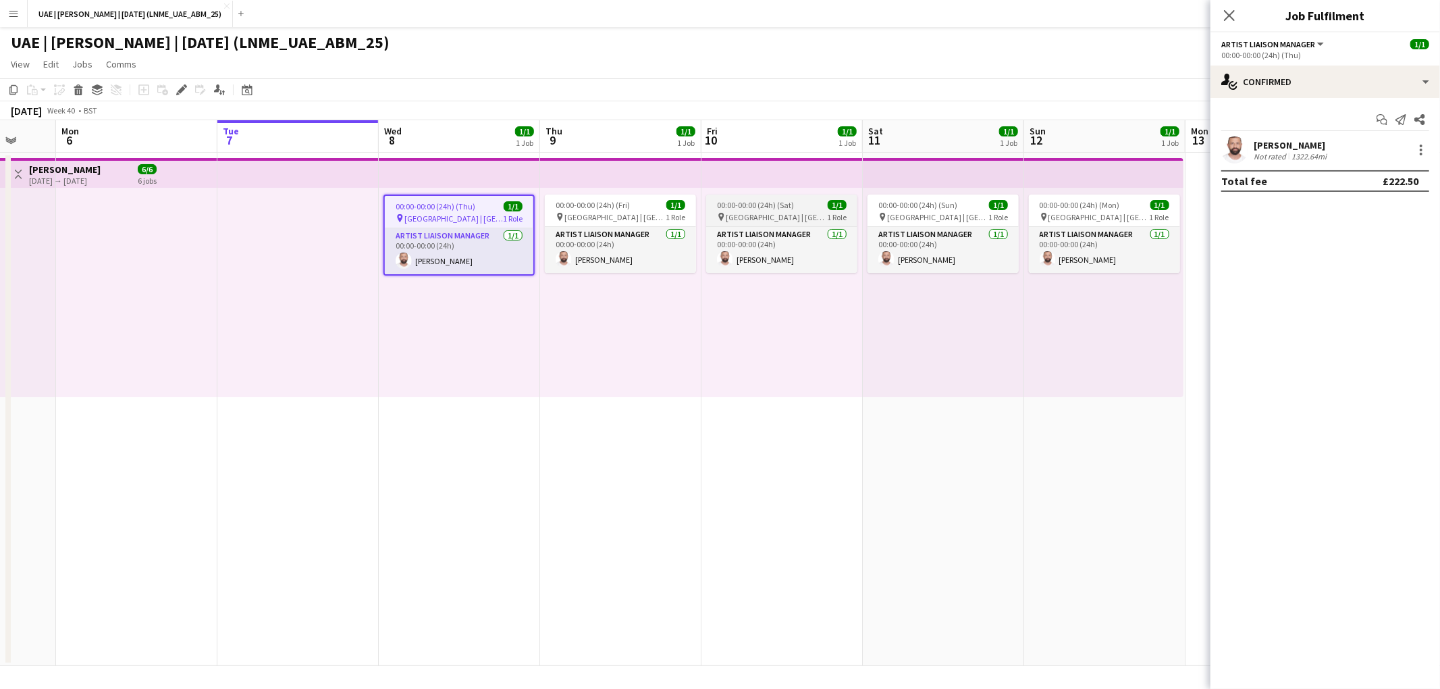
drag, startPoint x: 639, startPoint y: 208, endPoint x: 807, endPoint y: 207, distance: 168.8
click at [639, 208] on div "00:00-00:00 (24h) (Fri) 1/1" at bounding box center [620, 205] width 151 height 10
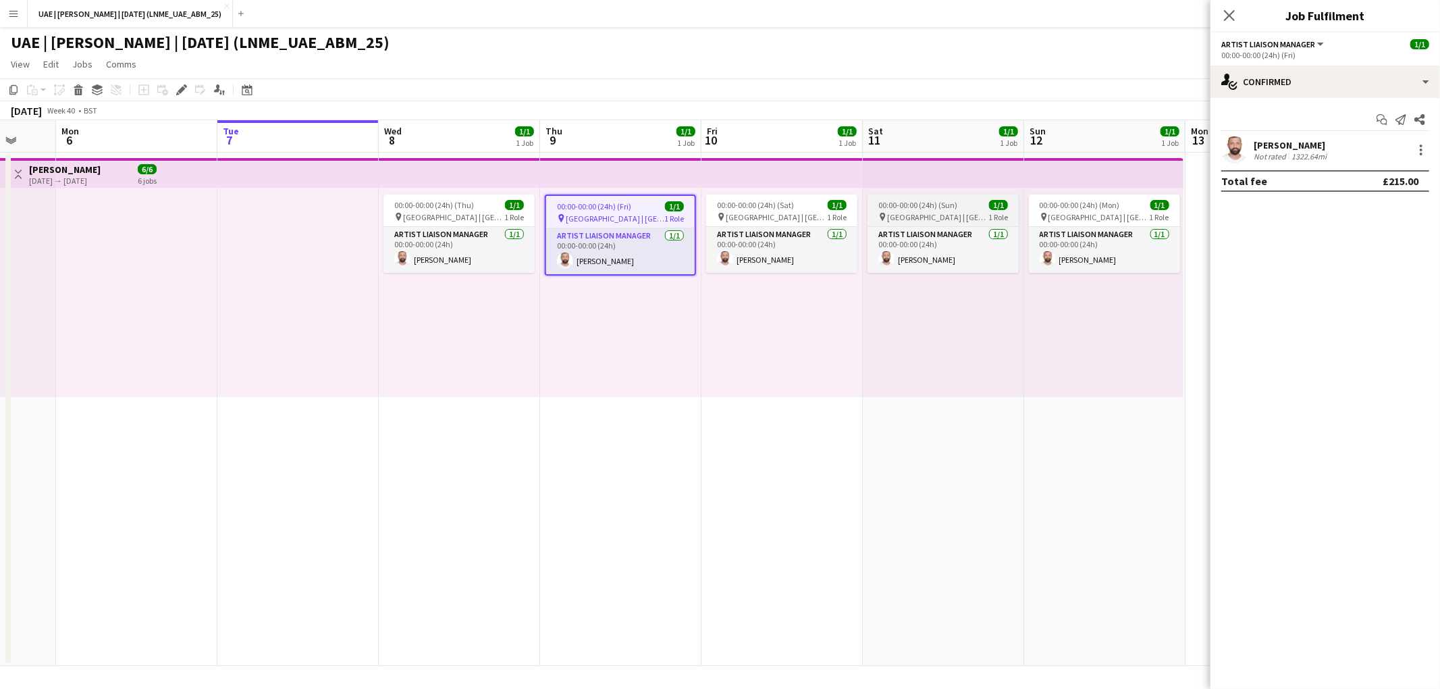
click at [893, 210] on app-job-card "00:00-00:00 (24h) (Sun) 1/1 pin Etihad Arena | Abu Dhabi, UAE 1 Role Artist Lia…" at bounding box center [943, 233] width 151 height 78
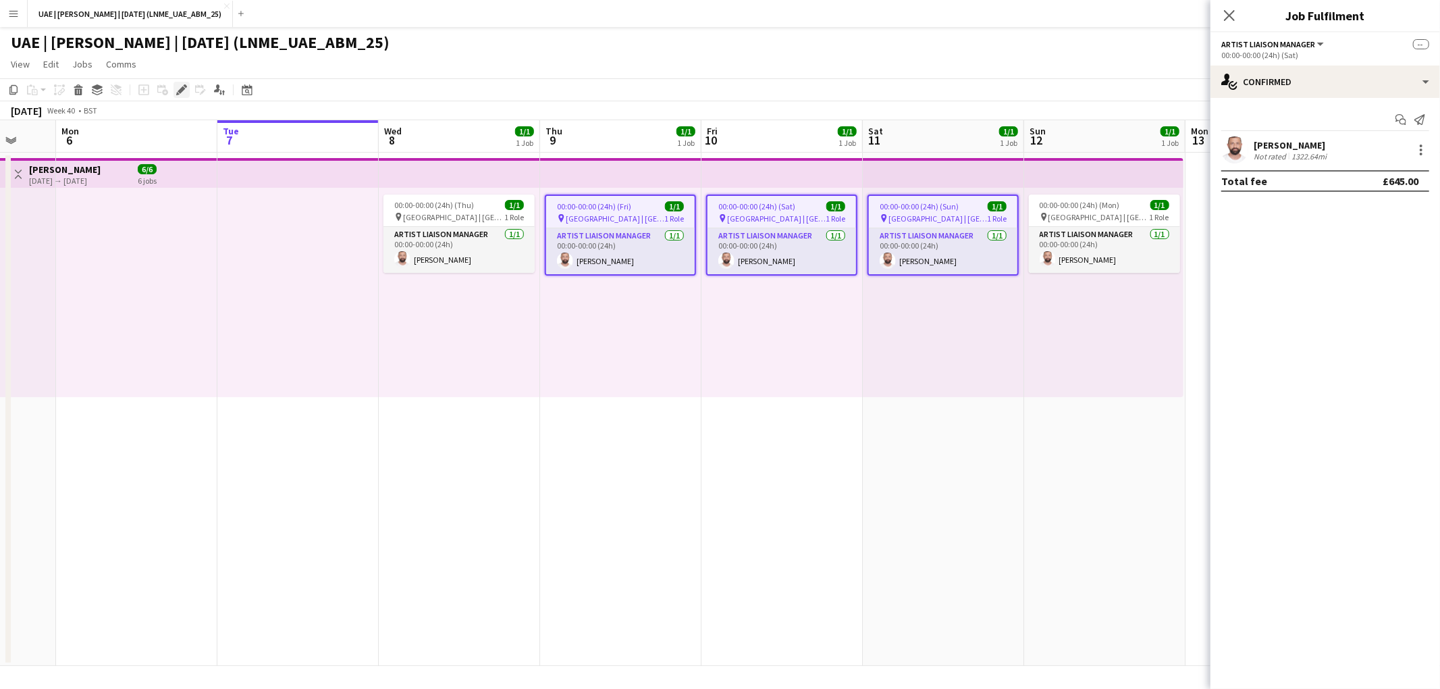
click at [181, 92] on icon "Edit" at bounding box center [181, 89] width 11 height 11
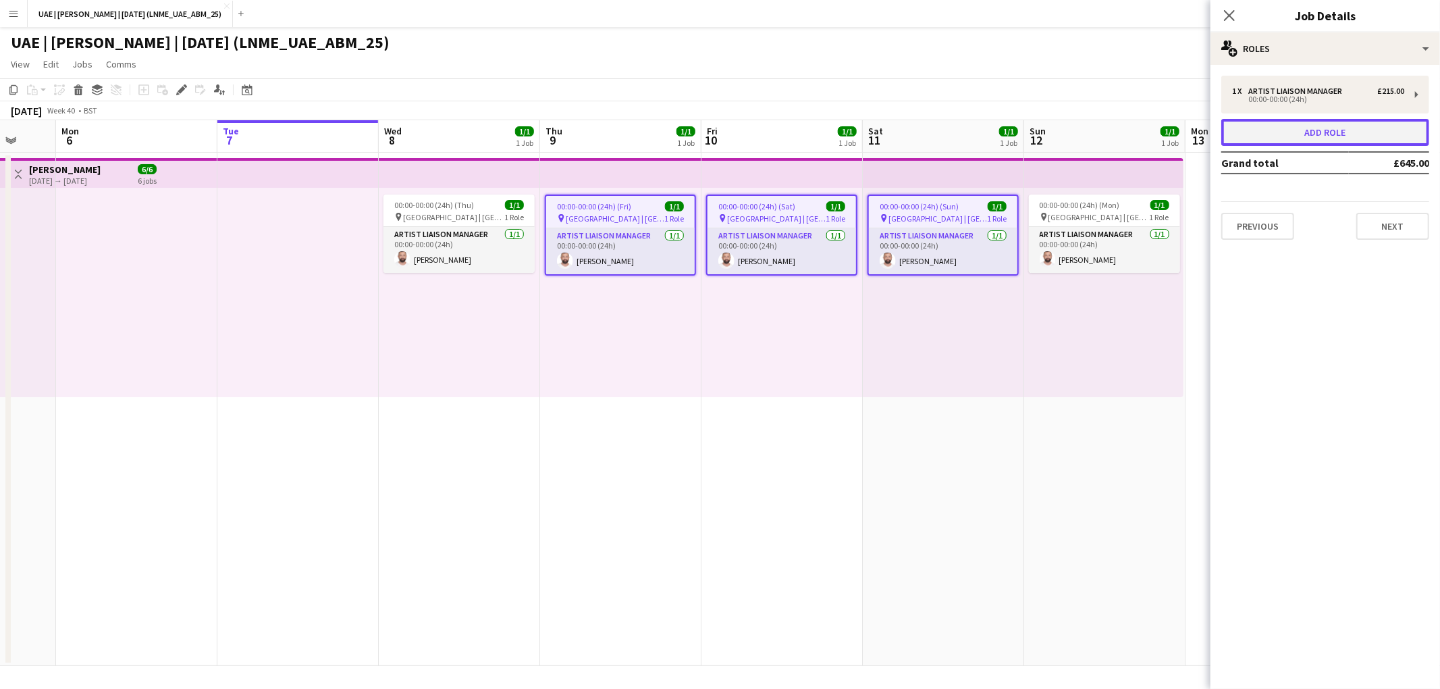
click at [1004, 130] on button "Add role" at bounding box center [1325, 132] width 208 height 27
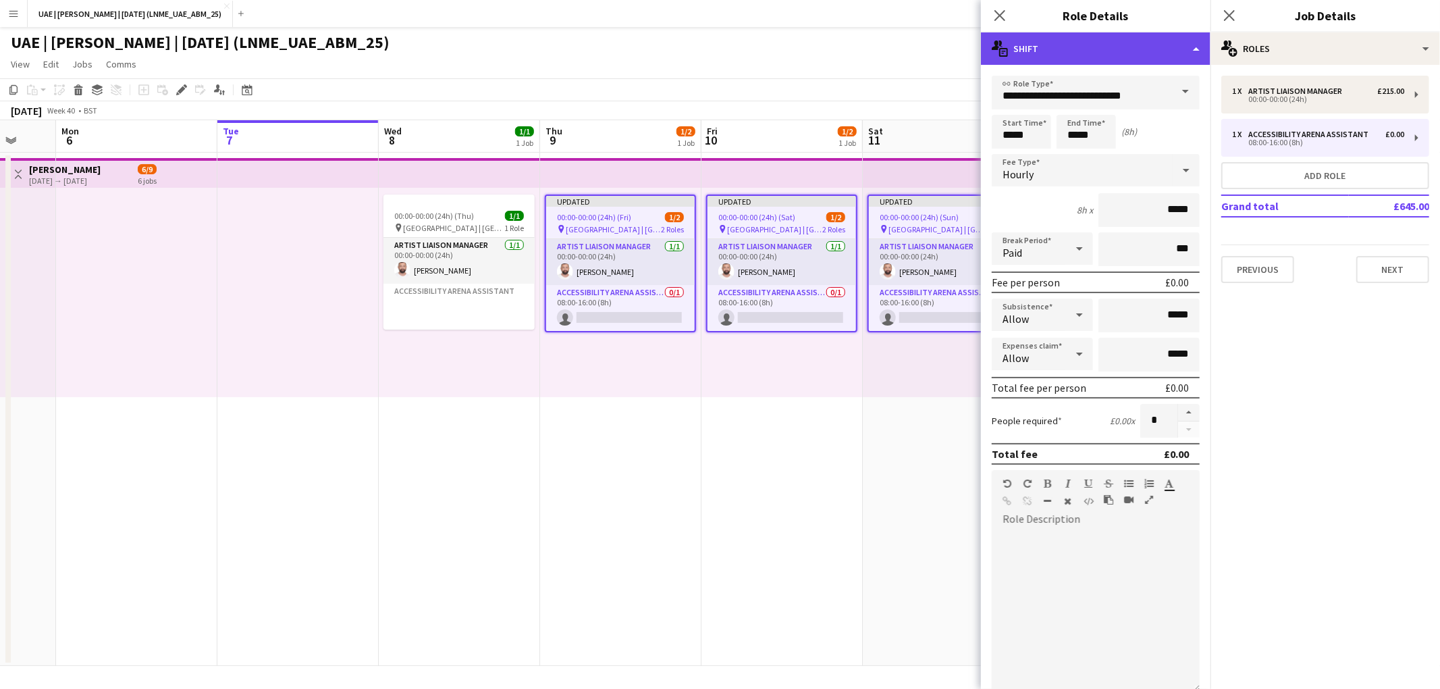
click at [1004, 45] on div "multiple-actions-text Shift" at bounding box center [1096, 48] width 230 height 32
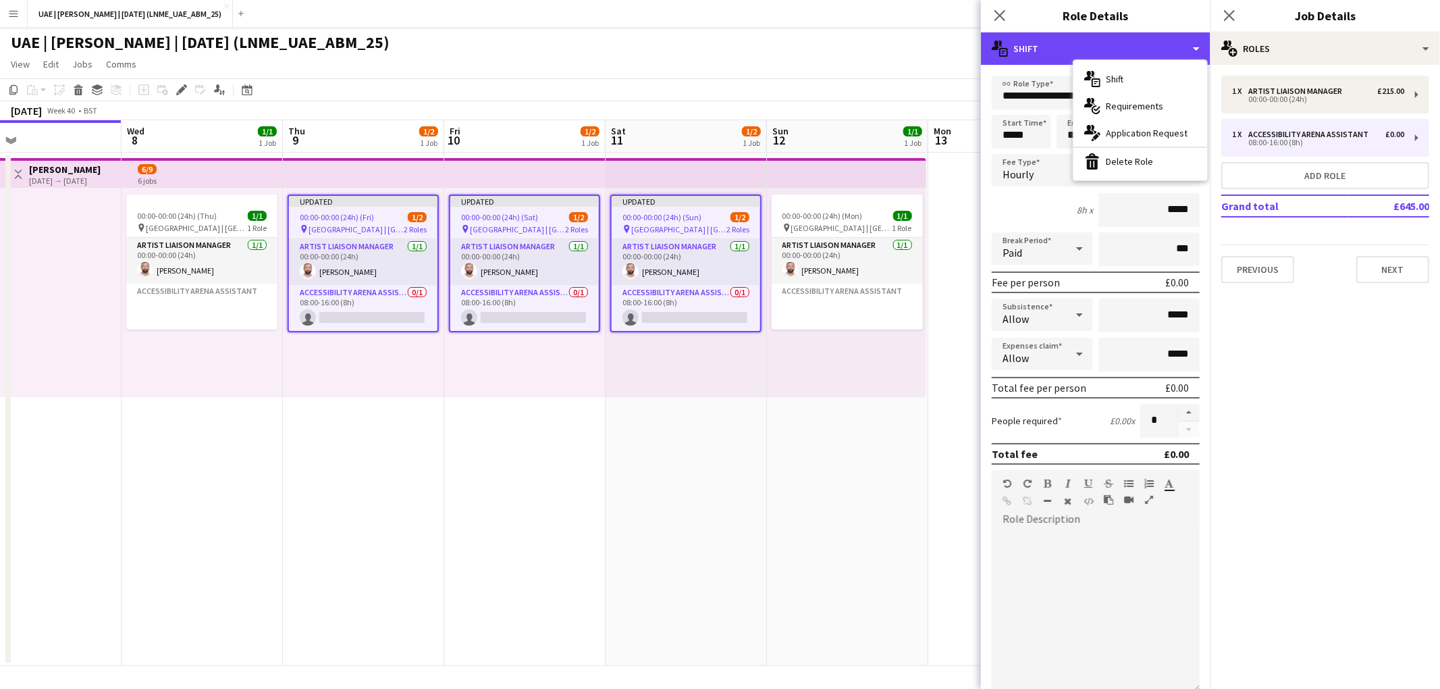
scroll to position [0, 489]
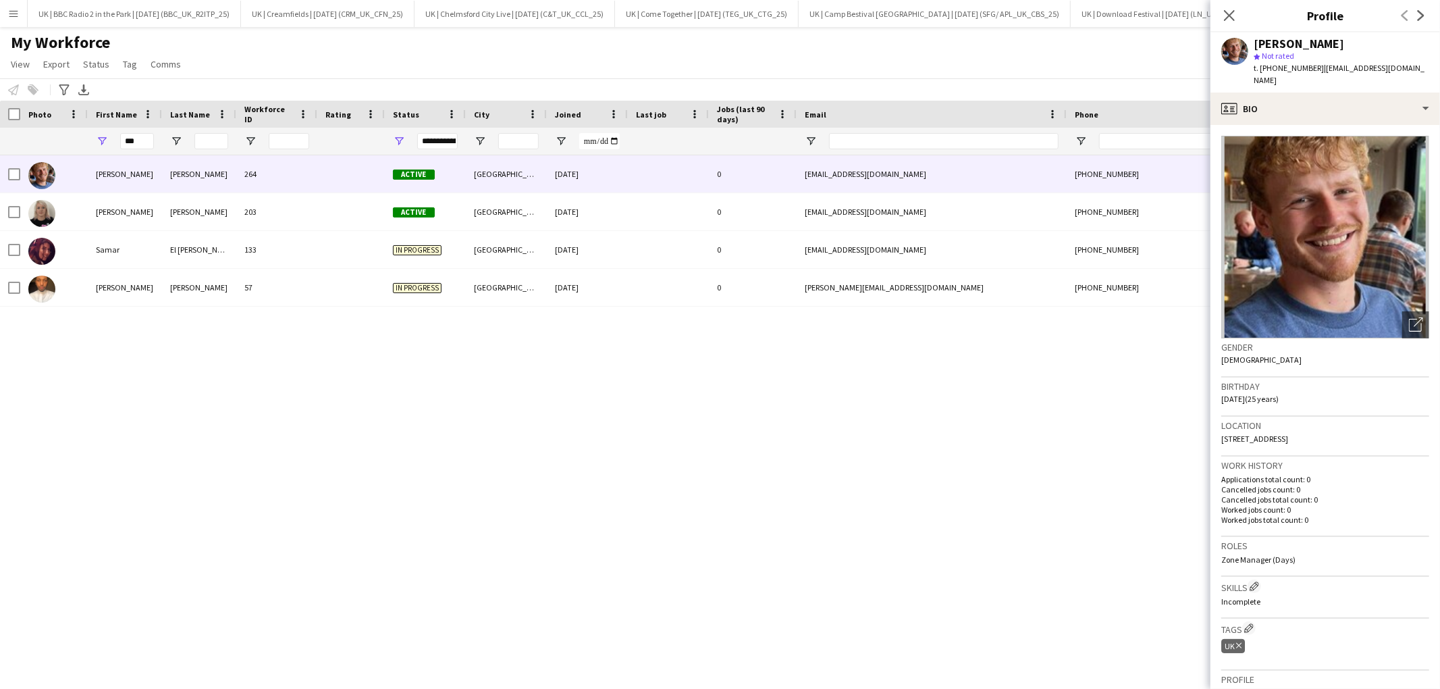
scroll to position [0, 421]
